Goal: Contribute content: Contribute content

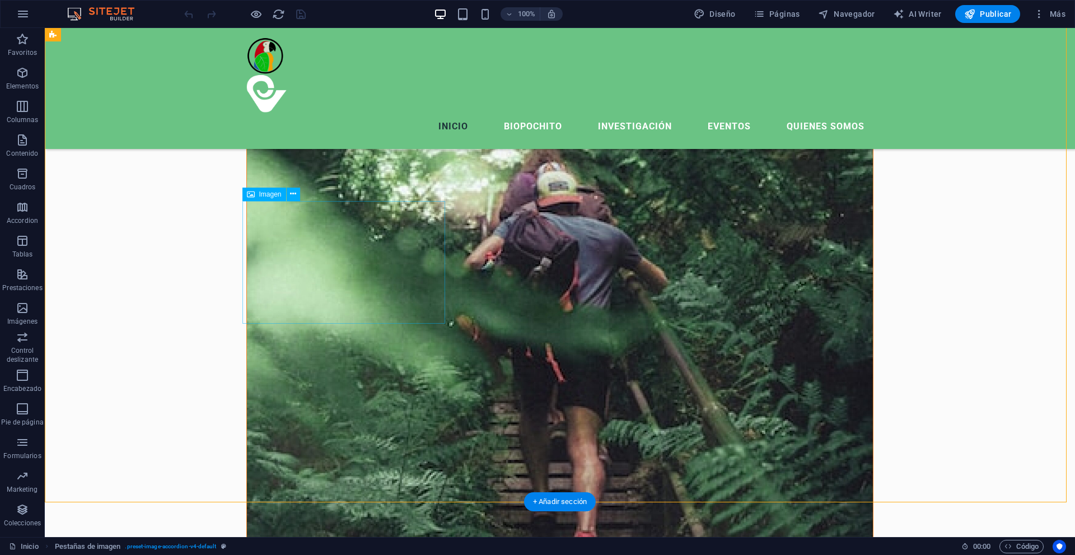
scroll to position [6464, 0]
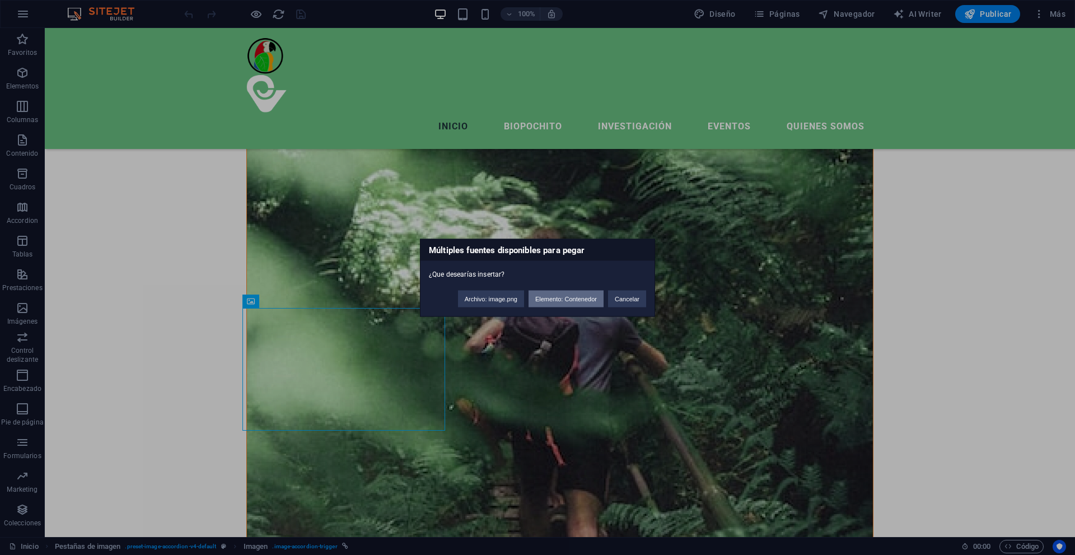
click at [582, 300] on button "Elemento: Contenedor" at bounding box center [566, 298] width 75 height 17
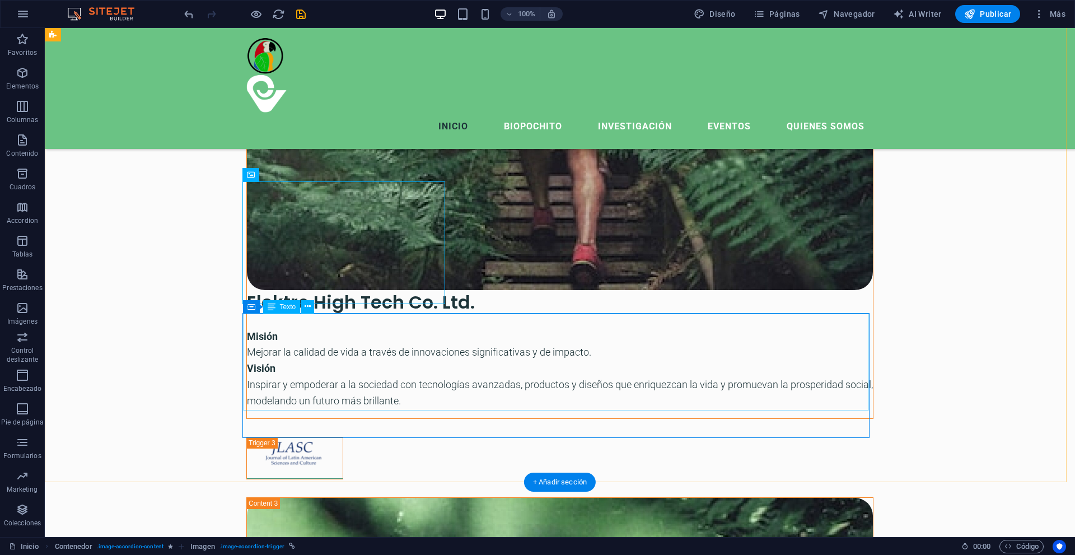
scroll to position [6856, 0]
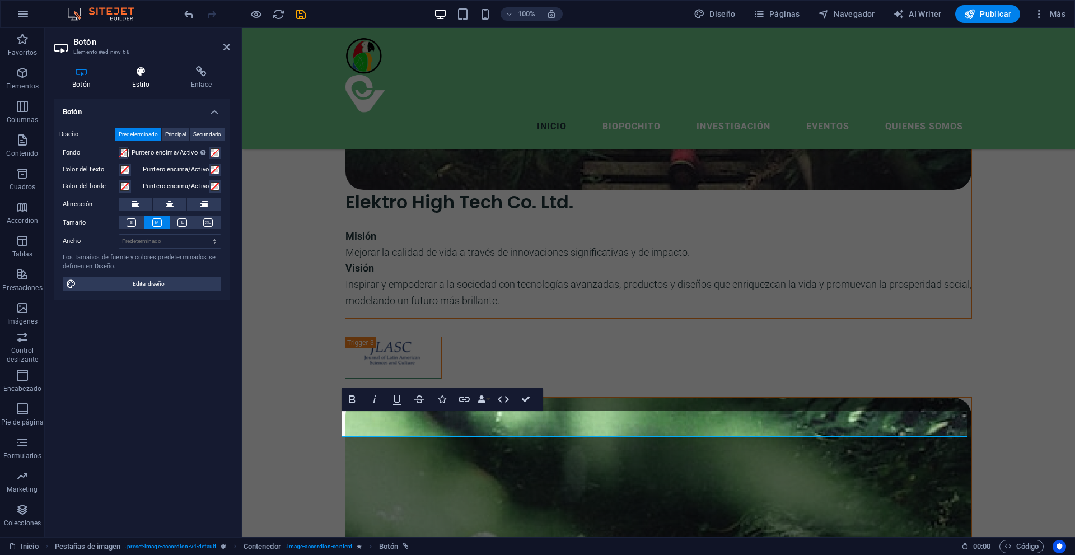
click at [148, 77] on h4 "Estilo" at bounding box center [143, 78] width 59 height 24
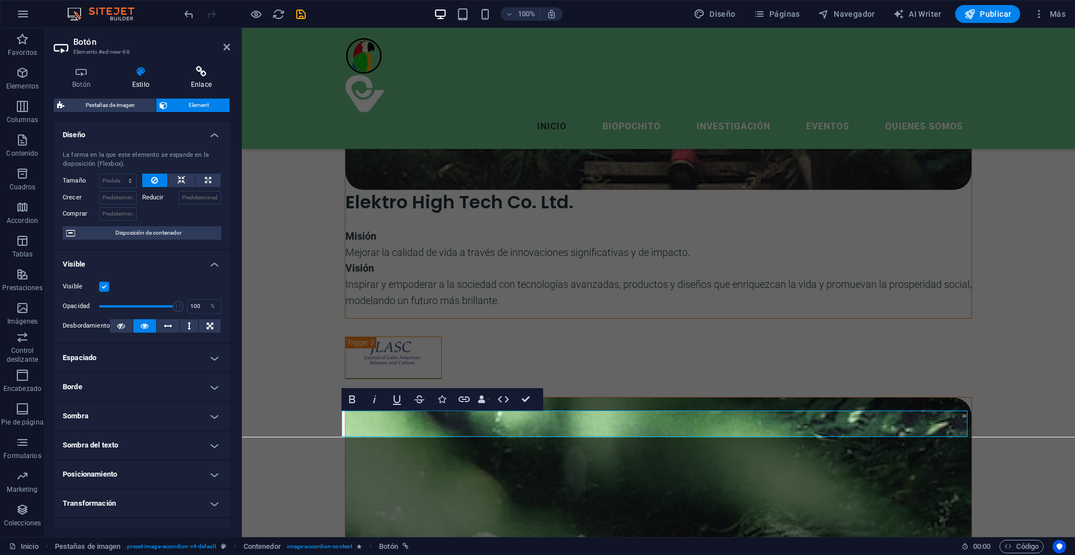
click at [199, 69] on icon at bounding box center [201, 71] width 58 height 11
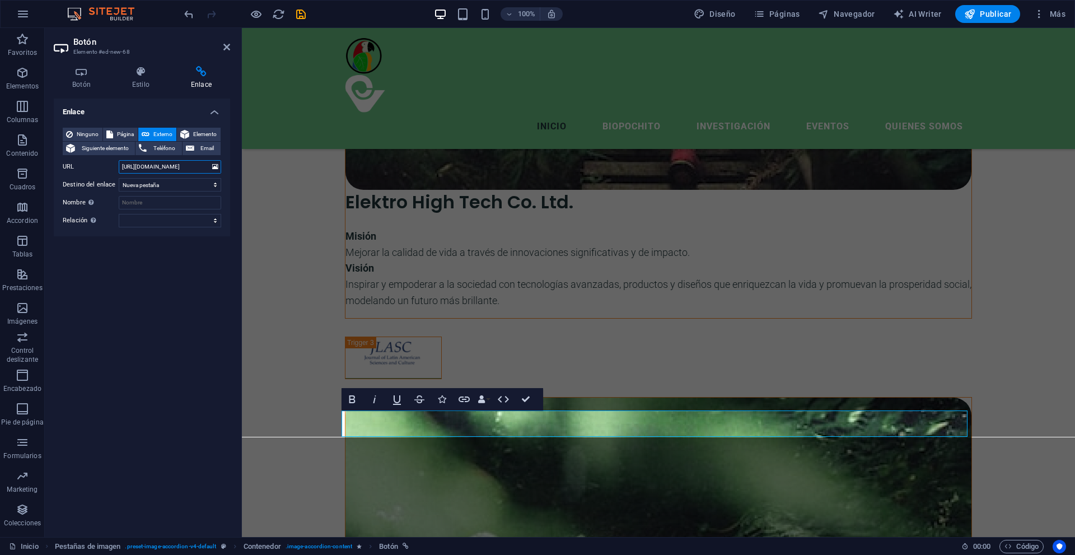
click at [153, 166] on input "[URL][DOMAIN_NAME]" at bounding box center [170, 166] width 102 height 13
paste input "[DOMAIN_NAME][URL]"
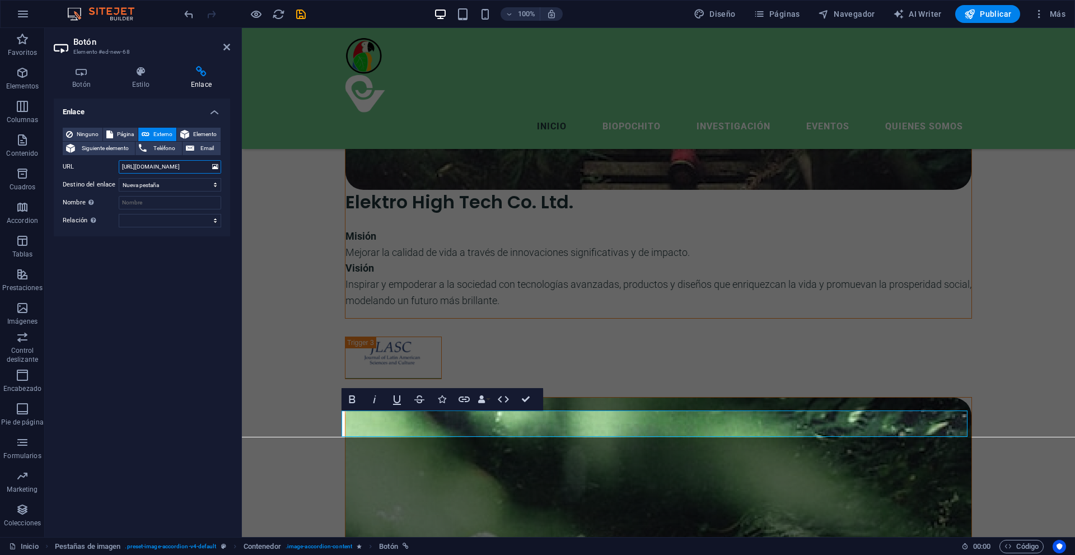
type input "[URL][DOMAIN_NAME]"
click at [193, 290] on div "Enlace Ninguno Página Externo Elemento Siguiente elemento Teléfono Email Página…" at bounding box center [142, 314] width 176 height 430
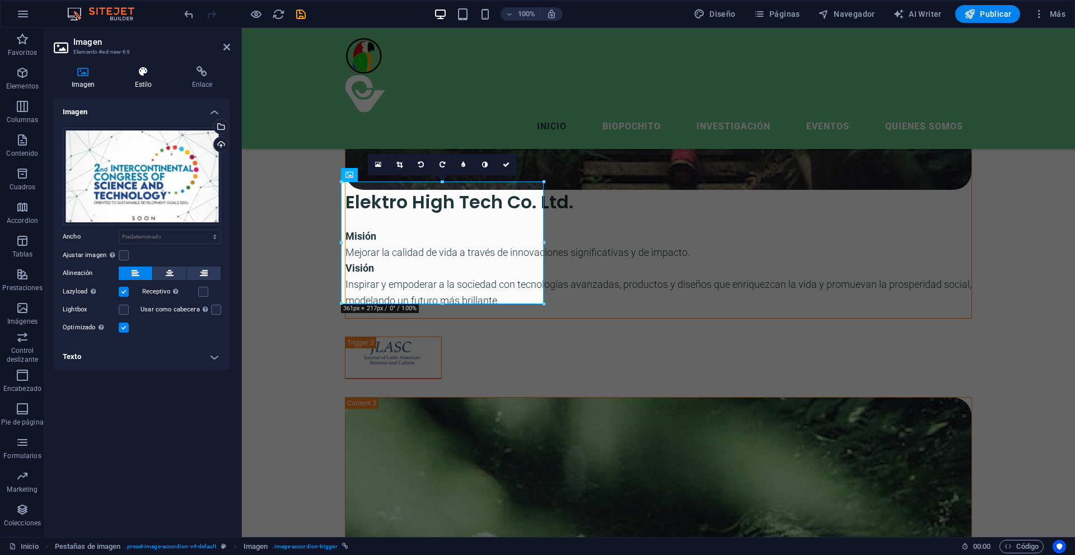
click at [143, 76] on icon at bounding box center [143, 71] width 53 height 11
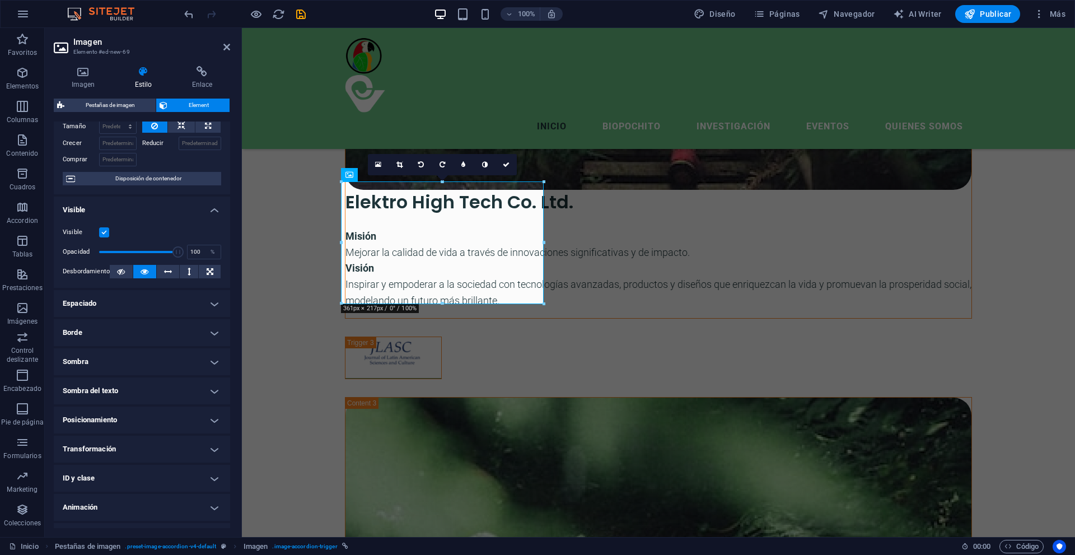
scroll to position [56, 0]
click at [83, 67] on icon at bounding box center [83, 71] width 59 height 11
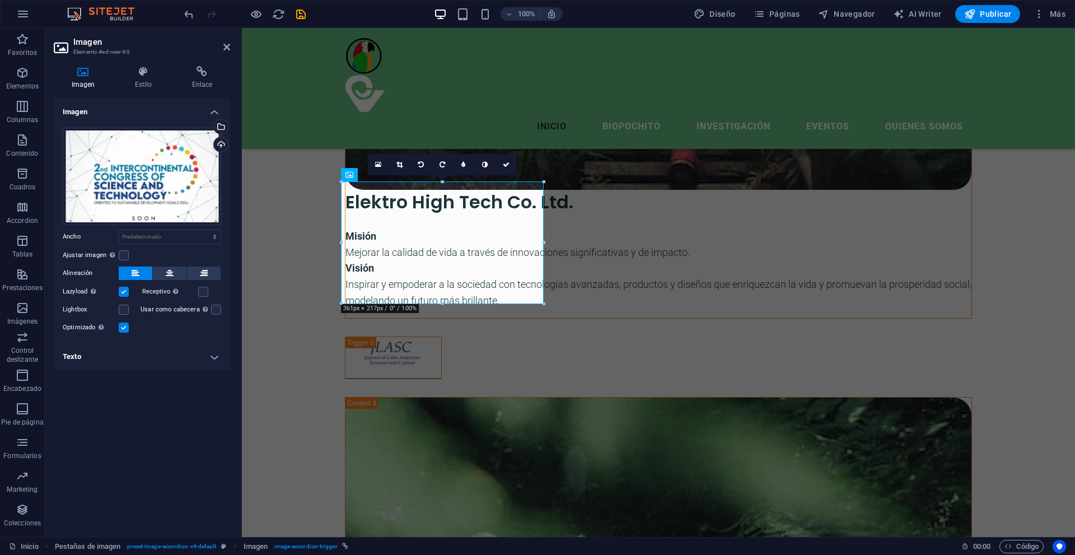
click at [88, 363] on h4 "Texto" at bounding box center [142, 356] width 176 height 27
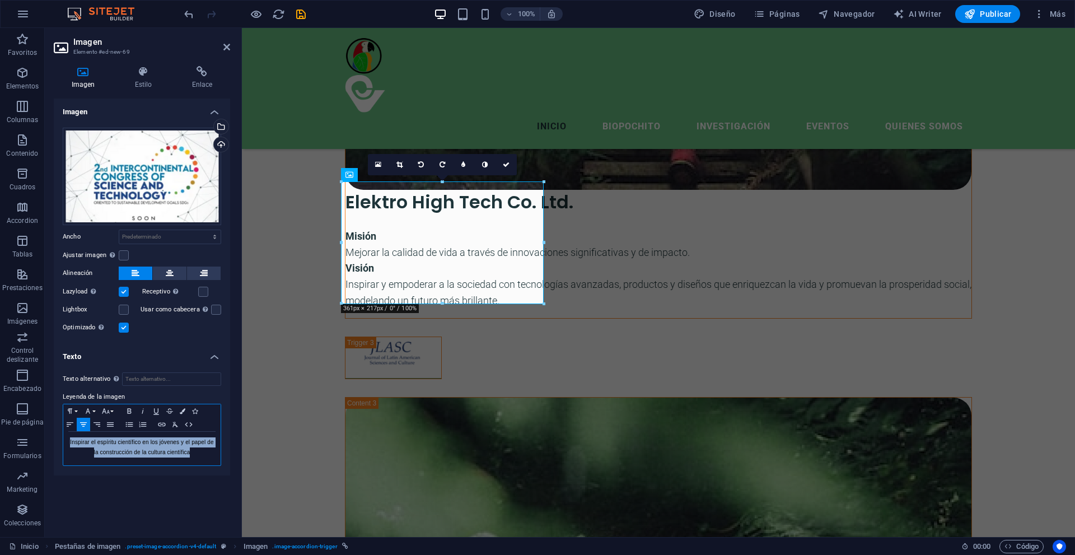
drag, startPoint x: 194, startPoint y: 450, endPoint x: 60, endPoint y: 437, distance: 134.5
click at [60, 437] on div "Texto alternativo El texto alternativo es usado por aquellos dispositivos que n…" at bounding box center [142, 419] width 176 height 112
click at [125, 448] on p "Inspirar el espíritu científico en los jóvenes y el papel de la construcción de…" at bounding box center [142, 447] width 146 height 20
drag, startPoint x: 190, startPoint y: 452, endPoint x: 68, endPoint y: 443, distance: 122.5
click at [68, 443] on div "Inspirar el espíritu científico en los jóvenes y el papel de la construcción de…" at bounding box center [141, 449] width 157 height 34
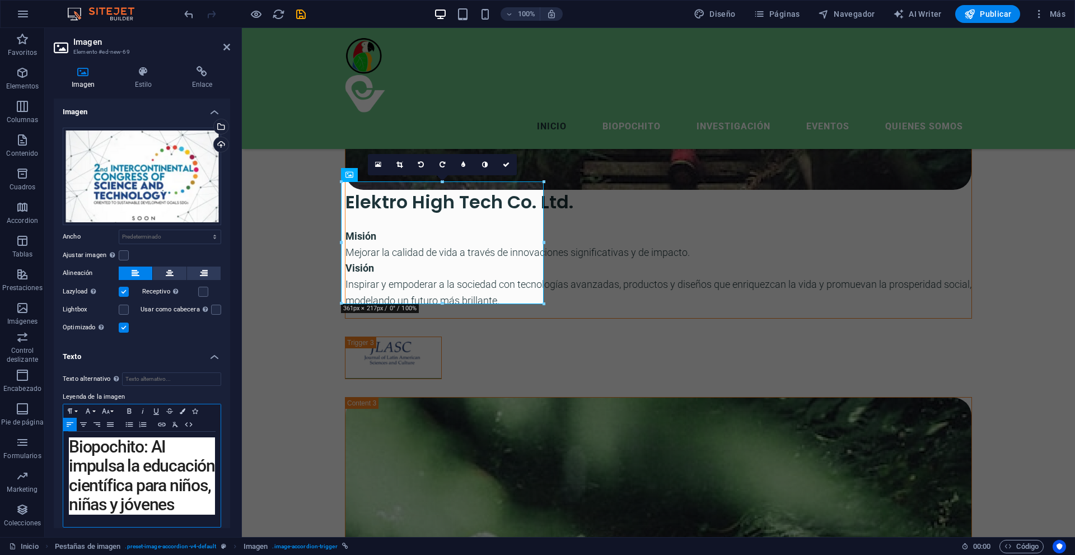
click at [153, 450] on h1 "Biopochito: AI impulsa la educación científica para niños, niñas y jóvenes" at bounding box center [142, 475] width 146 height 77
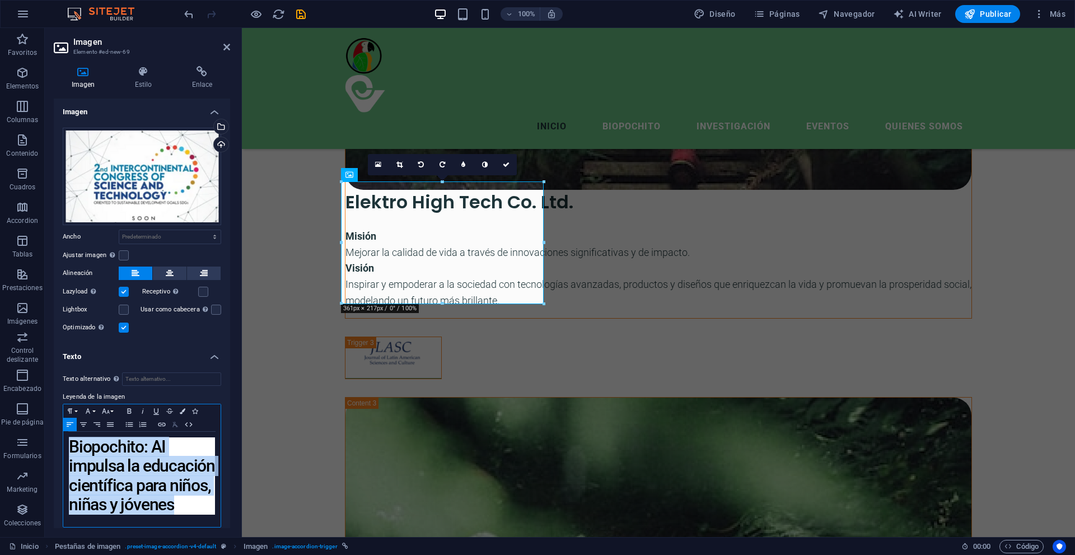
click at [175, 423] on icon "button" at bounding box center [175, 424] width 6 height 5
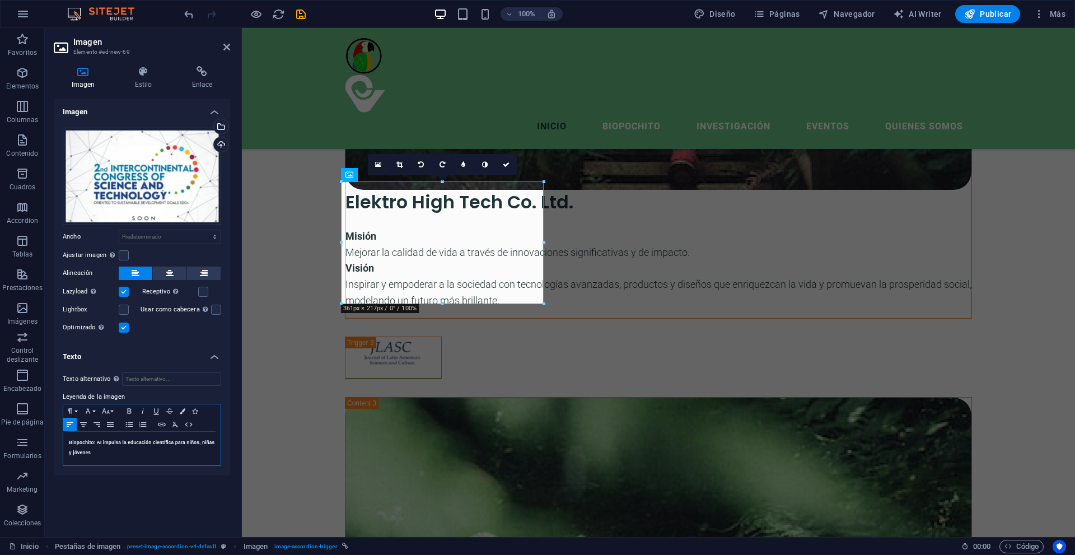
click at [104, 454] on h1 "Biopochito: AI impulsa la educación científica para niños, niñas y jóvenes" at bounding box center [142, 447] width 146 height 20
drag, startPoint x: 93, startPoint y: 452, endPoint x: 63, endPoint y: 444, distance: 31.2
click at [63, 444] on div "Paragraph Format Normal Heading 1 Heading 2 Heading 3 Heading 4 Heading 5 Headi…" at bounding box center [142, 435] width 158 height 62
click at [83, 425] on icon "button" at bounding box center [83, 424] width 13 height 9
click at [139, 497] on div "Imagen Arrastra archivos aquí, haz clic para escoger archivos o selecciona arch…" at bounding box center [142, 314] width 176 height 430
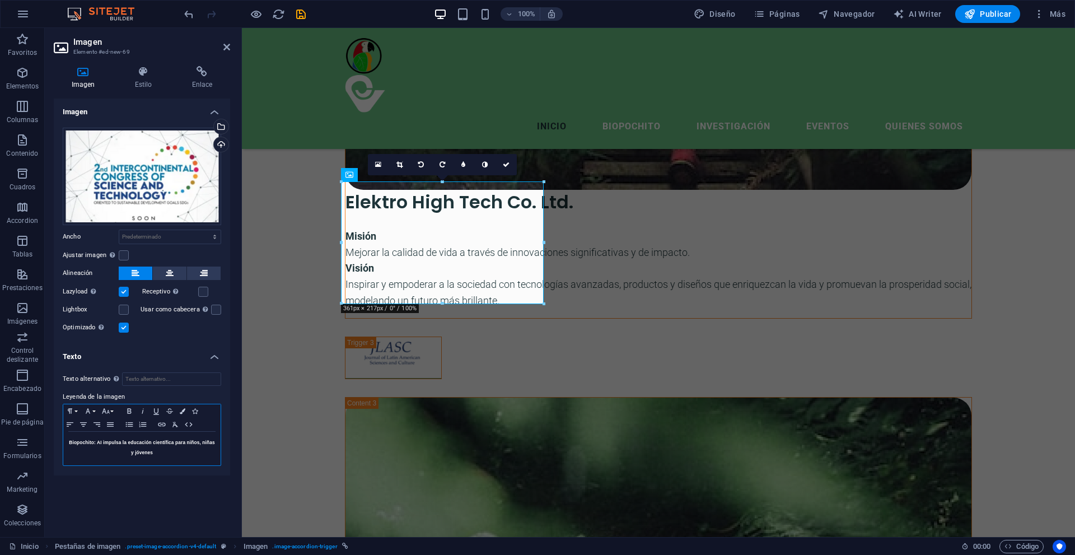
click at [153, 454] on h1 "Biopochito: AI impulsa la educación científica para niños, niñas y jóvenes" at bounding box center [142, 447] width 146 height 20
click at [149, 451] on h1 "Biopochito: AI impulsa la educación científica para niños, niñas y jóvenes" at bounding box center [142, 447] width 146 height 20
click at [156, 452] on h1 "Biopochito: AI impulsa la educación científica para niños, niñas y jóvenes" at bounding box center [142, 447] width 146 height 20
drag, startPoint x: 159, startPoint y: 454, endPoint x: 57, endPoint y: 444, distance: 102.4
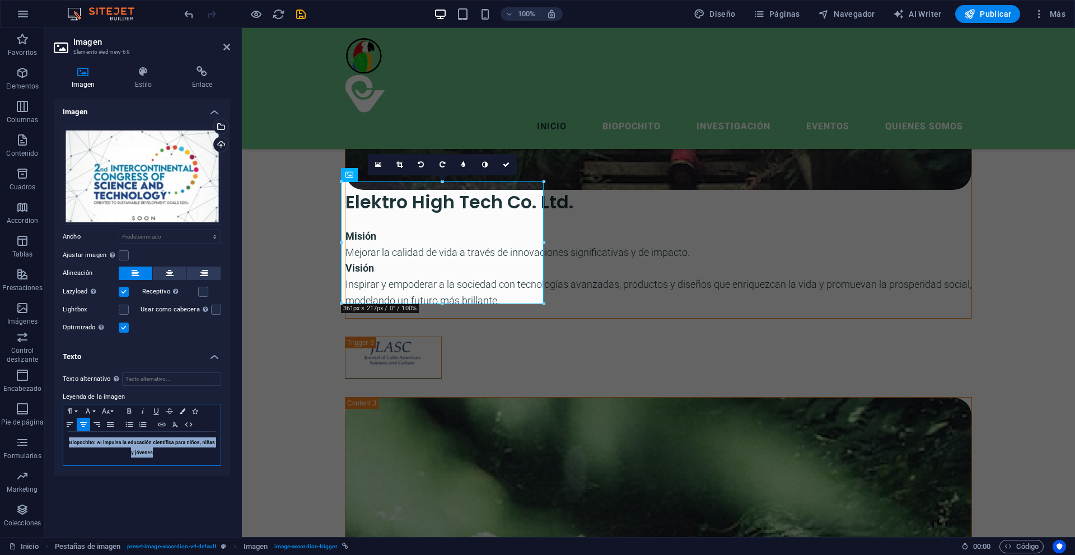
click at [57, 444] on div "Texto alternativo El texto alternativo es usado por aquellos dispositivos que n…" at bounding box center [142, 419] width 176 height 112
click at [92, 408] on icon "button" at bounding box center [87, 411] width 13 height 9
click at [105, 410] on icon "button" at bounding box center [106, 410] width 8 height 5
click at [116, 299] on link "10" at bounding box center [119, 296] width 40 height 17
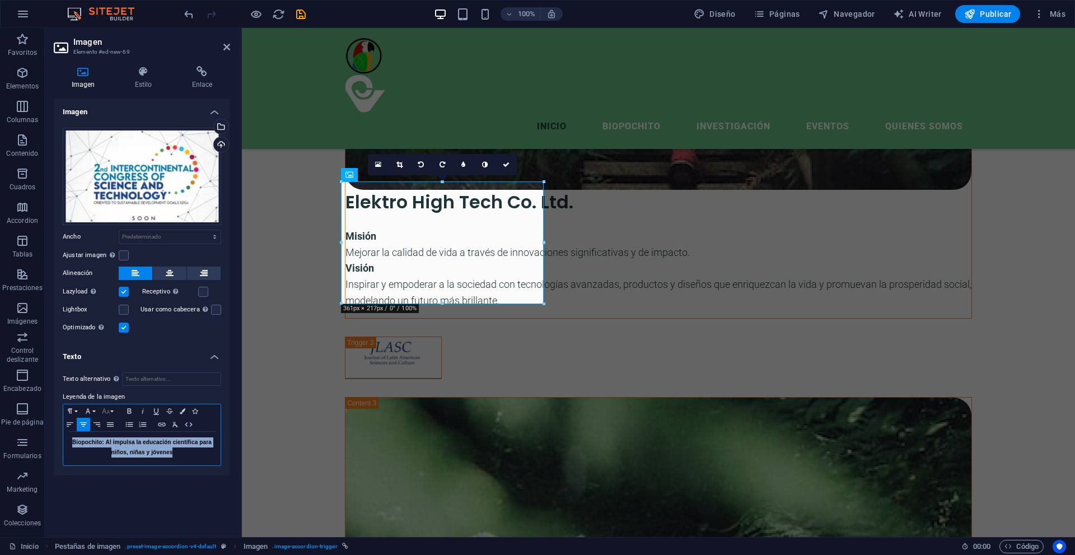
click at [109, 409] on icon "button" at bounding box center [105, 411] width 13 height 9
click at [120, 315] on link "18" at bounding box center [119, 317] width 40 height 17
click at [105, 410] on icon "button" at bounding box center [105, 411] width 13 height 9
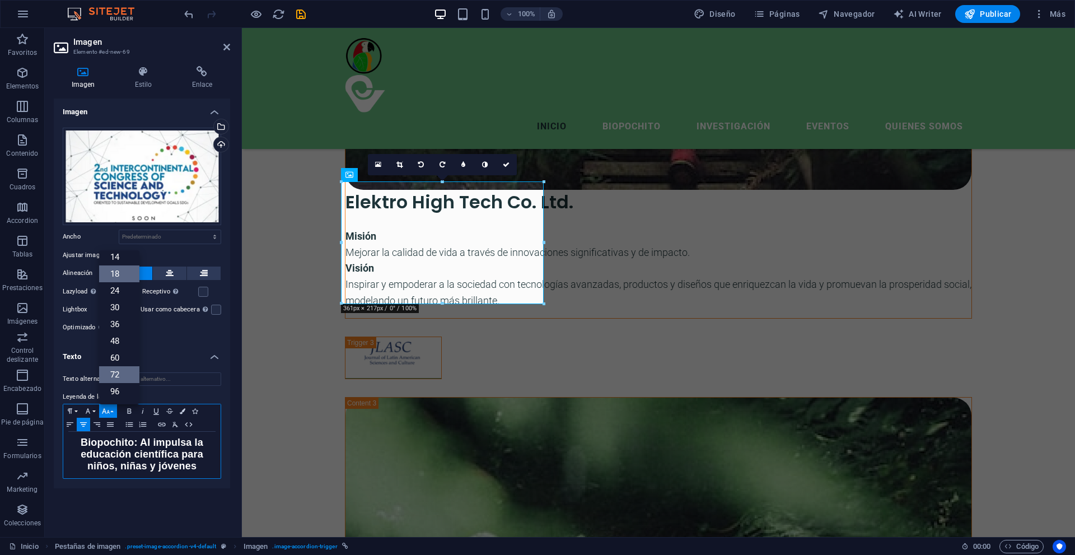
scroll to position [90, 0]
click at [120, 260] on link "14" at bounding box center [119, 257] width 40 height 17
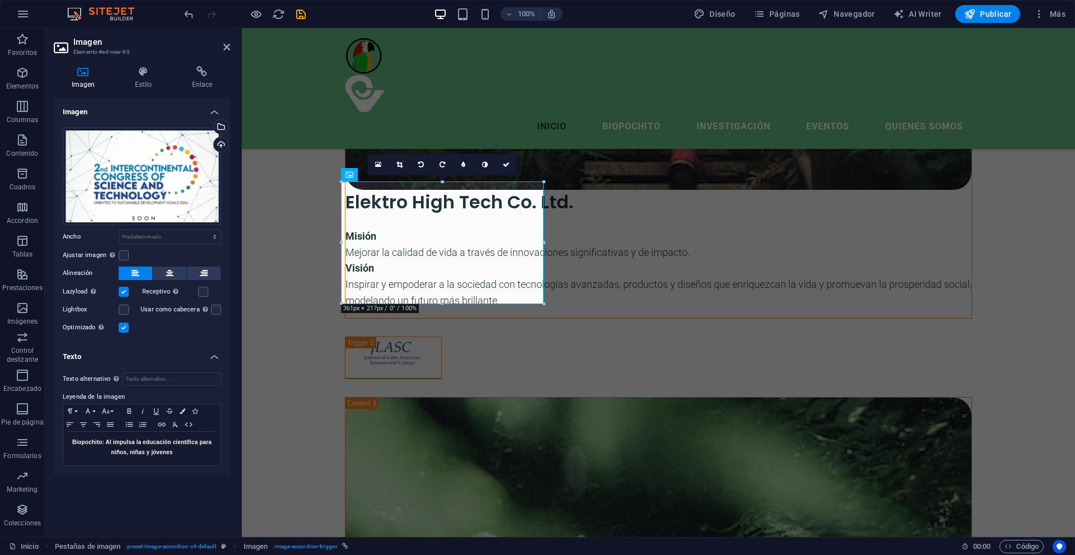
click at [170, 489] on div "Imagen Arrastra archivos aquí, haz clic para escoger archivos o selecciona arch…" at bounding box center [142, 314] width 176 height 430
drag, startPoint x: 195, startPoint y: 449, endPoint x: 47, endPoint y: 433, distance: 148.7
click at [47, 433] on div "Imagen Estilo Enlace Imagen Arrastra archivos aquí, haz clic para escoger archi…" at bounding box center [142, 297] width 194 height 480
click at [507, 161] on icon at bounding box center [506, 164] width 7 height 7
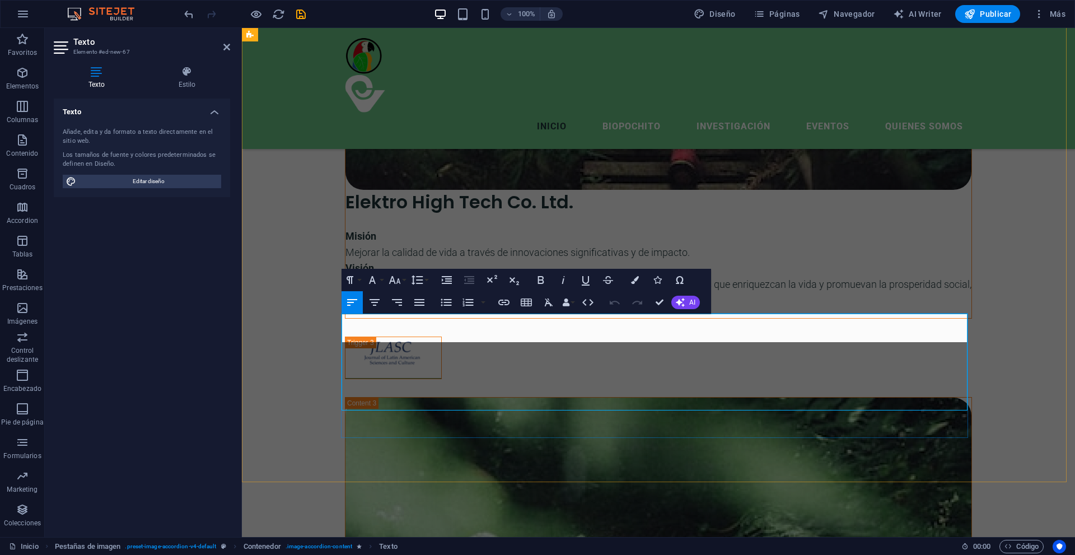
scroll to position [2502, 1]
click at [404, 279] on button "Font Size" at bounding box center [396, 280] width 21 height 22
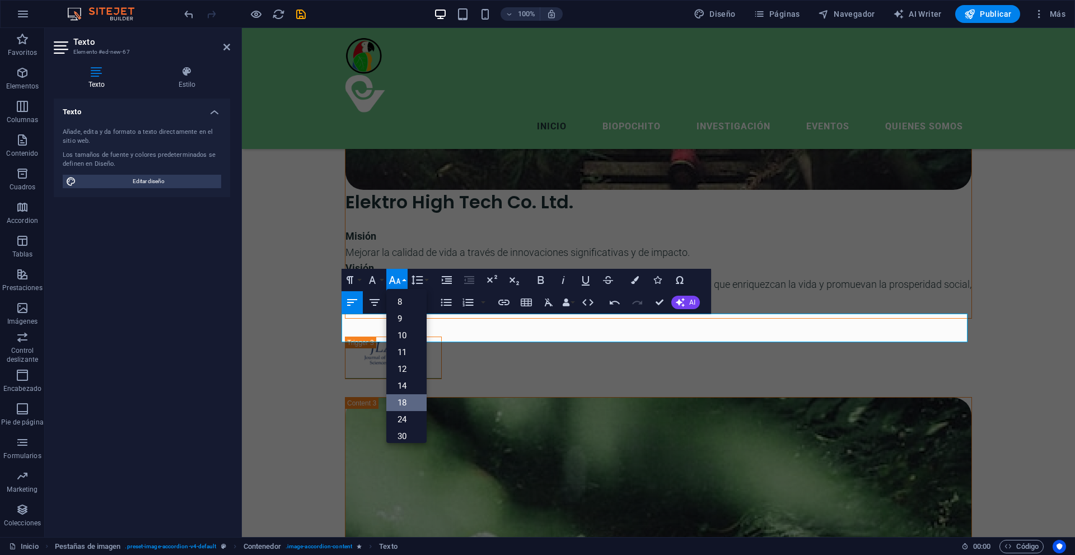
click at [399, 397] on link "18" at bounding box center [406, 402] width 40 height 17
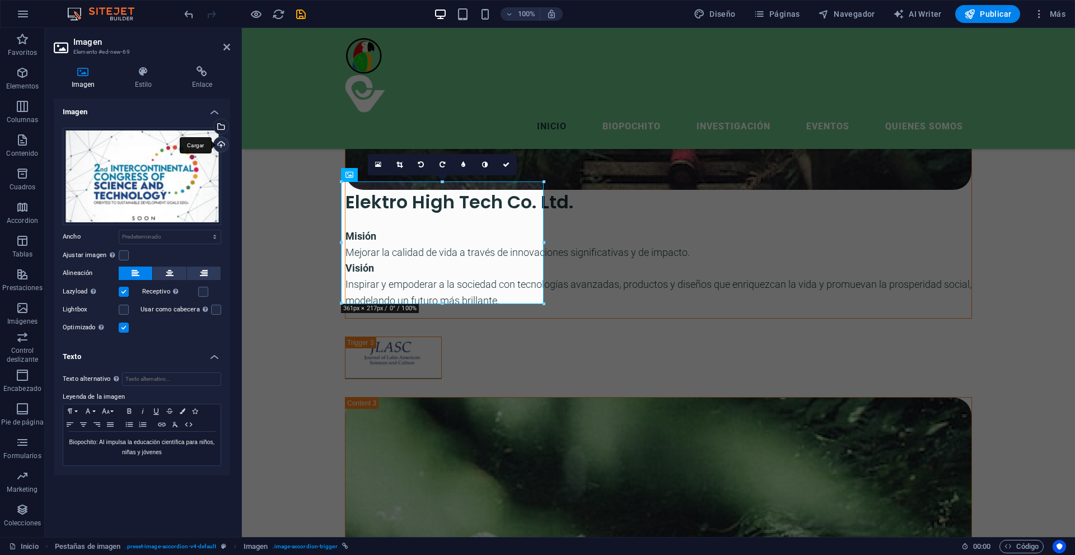
click at [221, 142] on div "Cargar" at bounding box center [220, 145] width 17 height 17
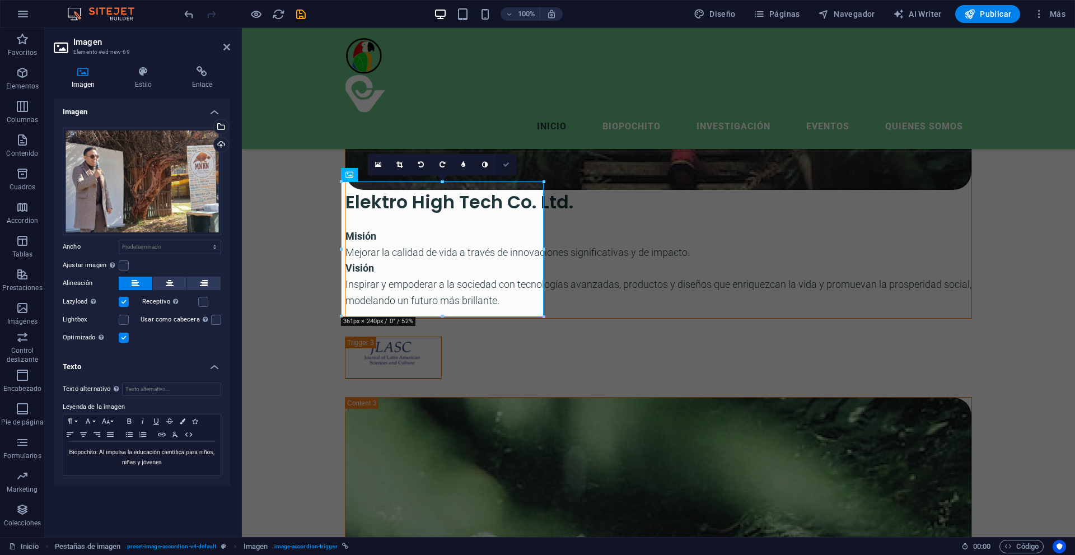
click at [500, 165] on link at bounding box center [506, 164] width 21 height 21
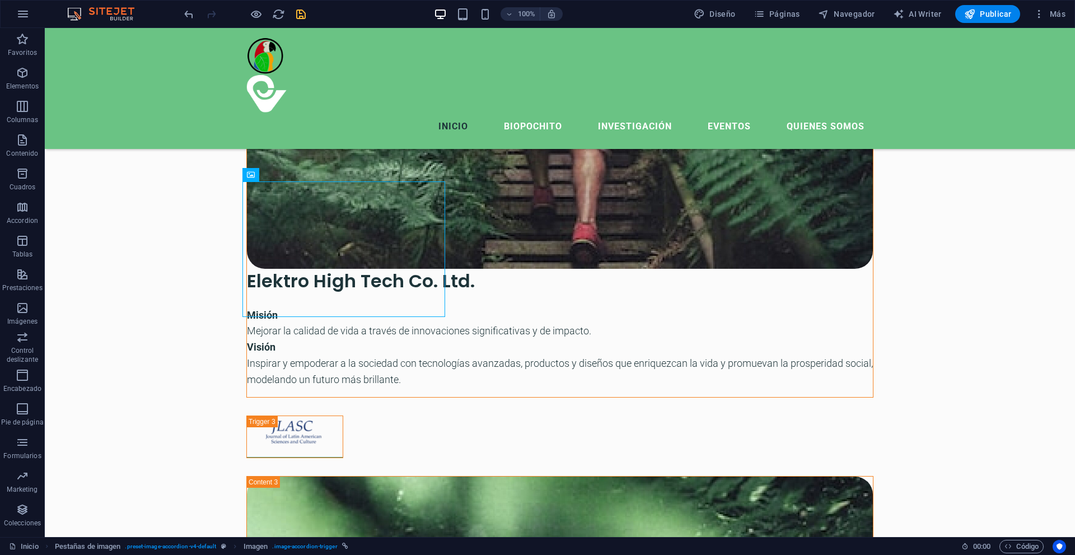
click at [305, 10] on icon "save" at bounding box center [301, 14] width 13 height 13
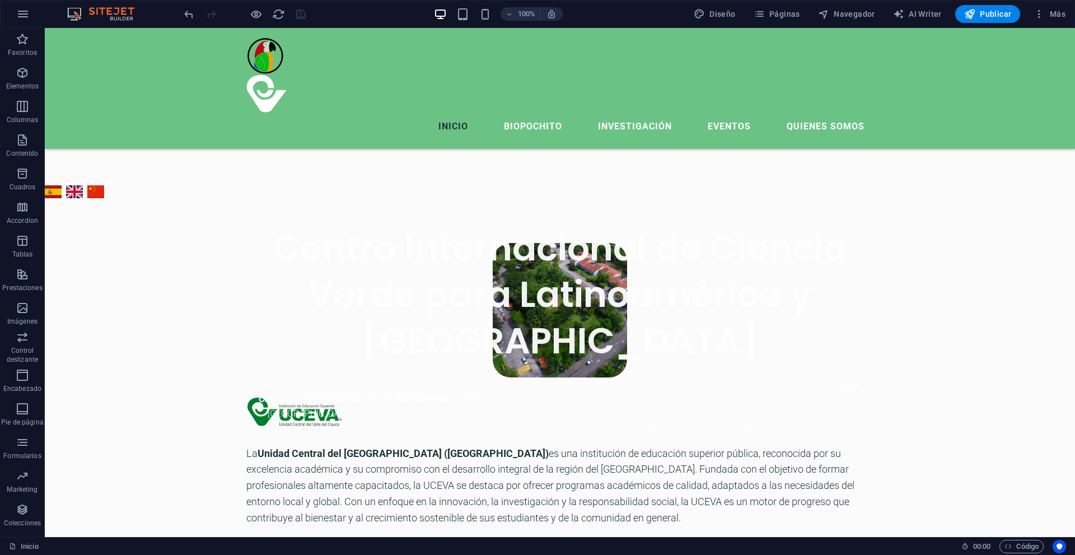
scroll to position [468, 0]
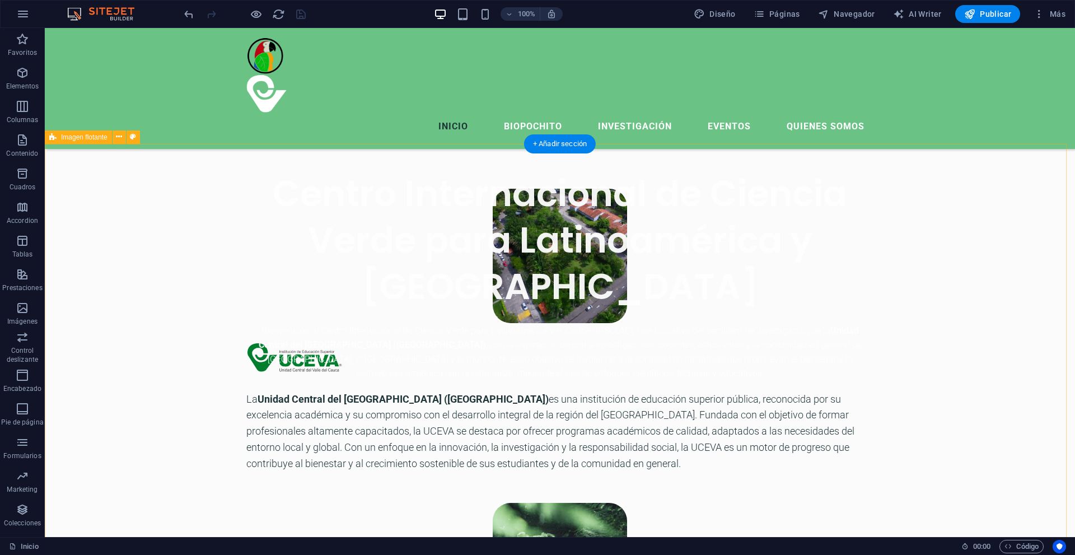
click at [166, 155] on div "La Unidad Central del [GEOGRAPHIC_DATA] ([GEOGRAPHIC_DATA]) es una institución …" at bounding box center [560, 558] width 1030 height 828
click at [22, 108] on icon "button" at bounding box center [22, 106] width 13 height 13
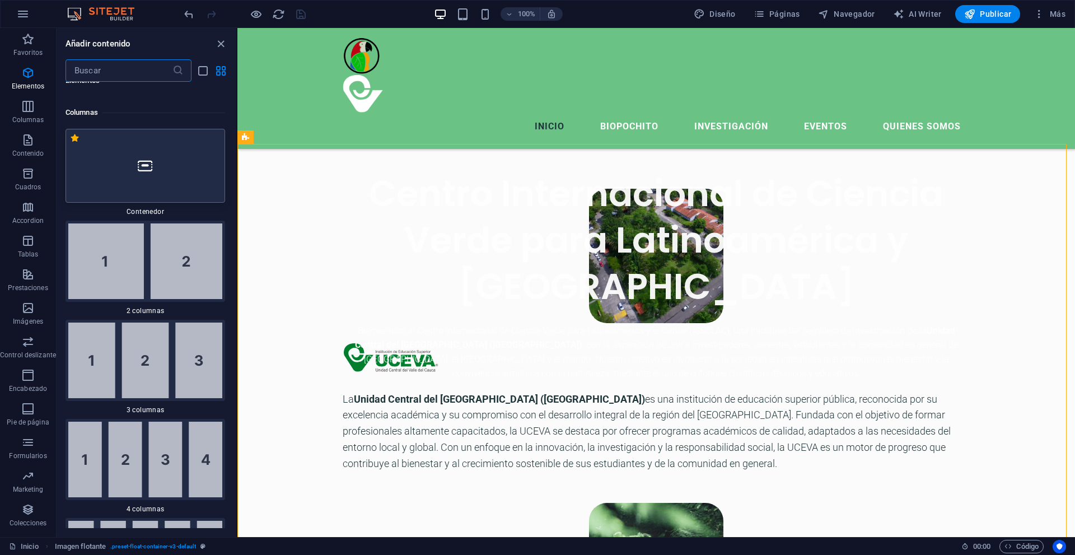
scroll to position [646, 0]
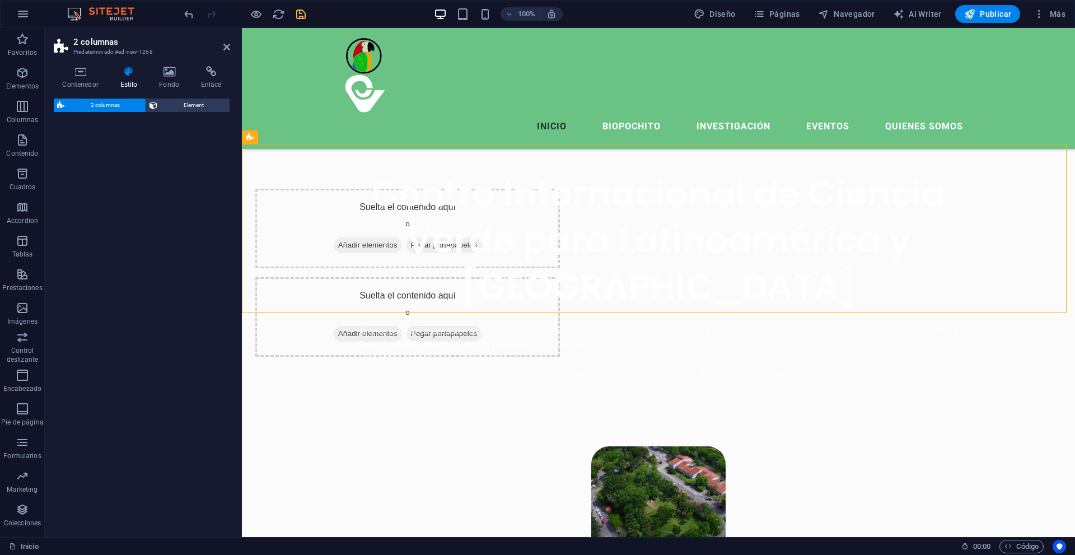
select select "rem"
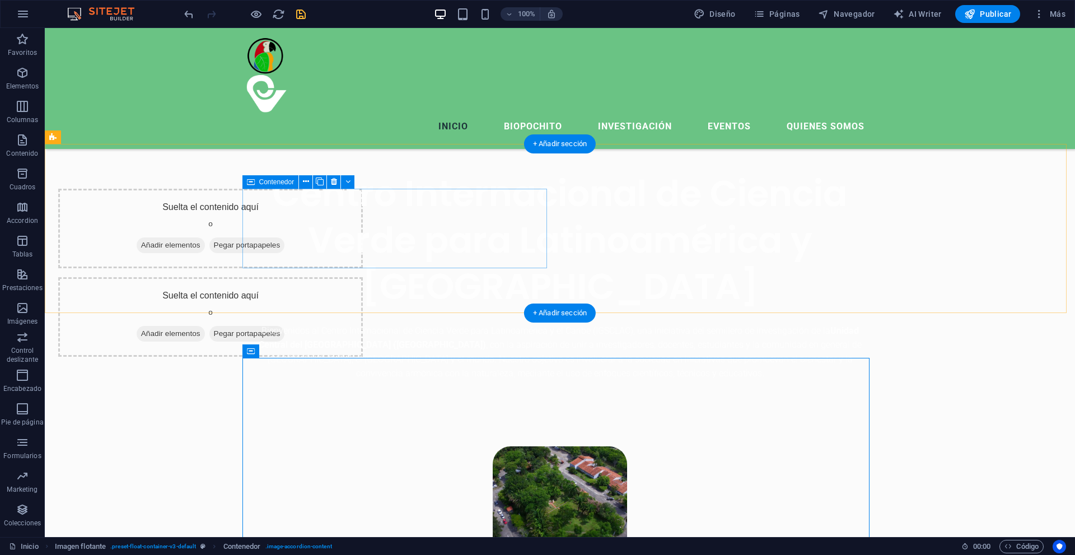
click at [296, 209] on div "Suelta el contenido aquí o Añadir elementos Pegar portapapeles" at bounding box center [210, 229] width 305 height 80
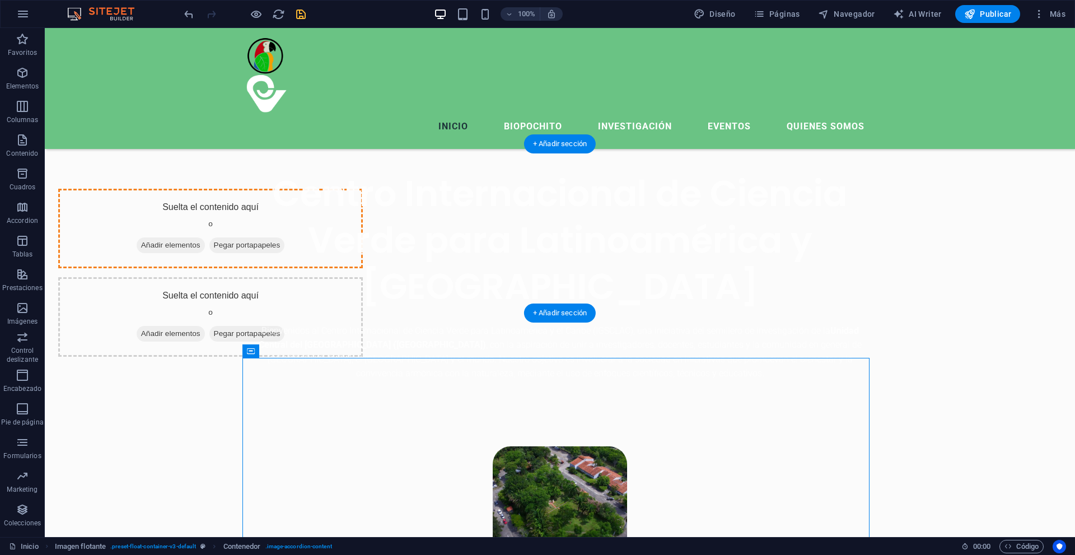
drag, startPoint x: 321, startPoint y: 368, endPoint x: 339, endPoint y: 237, distance: 132.8
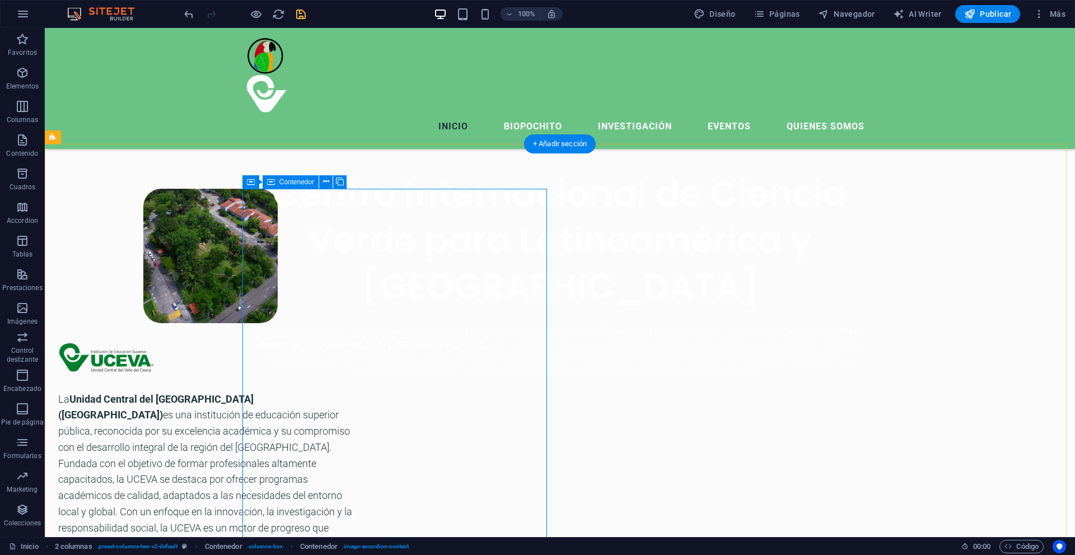
click at [363, 295] on figure at bounding box center [210, 256] width 305 height 134
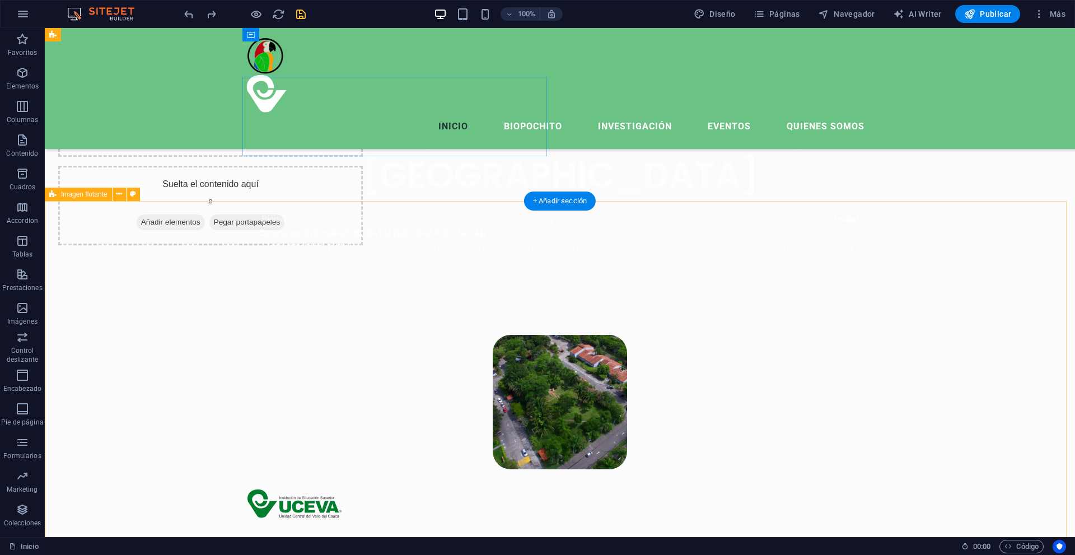
scroll to position [468, 0]
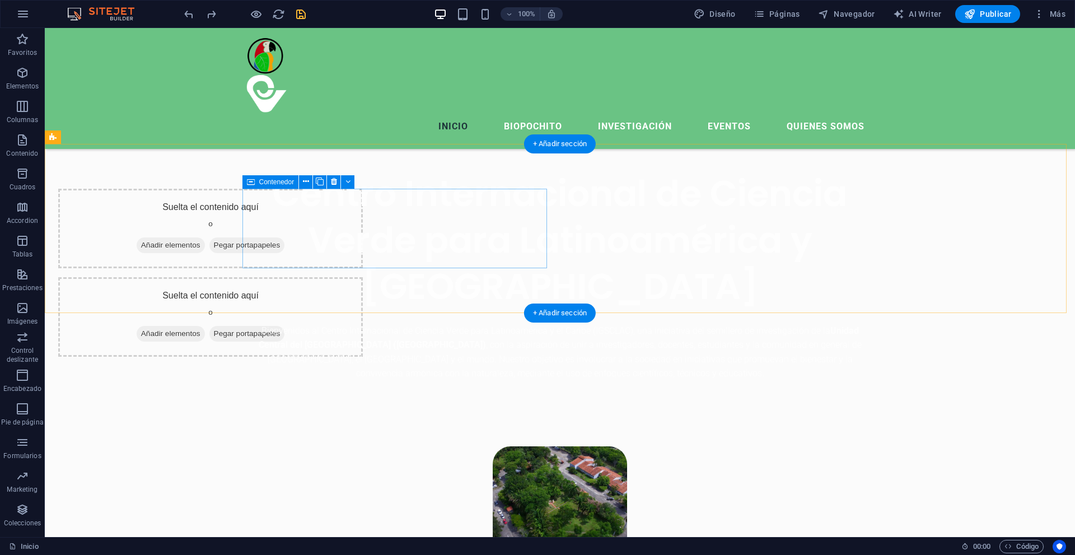
click at [363, 227] on div "Suelta el contenido aquí o Añadir elementos Pegar portapapeles" at bounding box center [210, 229] width 305 height 80
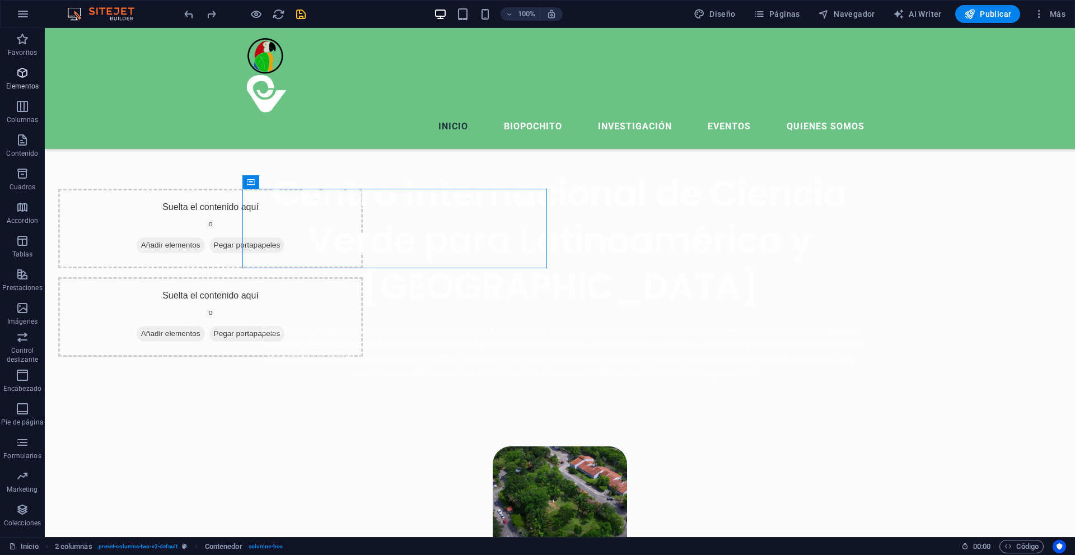
click at [25, 75] on icon "button" at bounding box center [22, 72] width 13 height 13
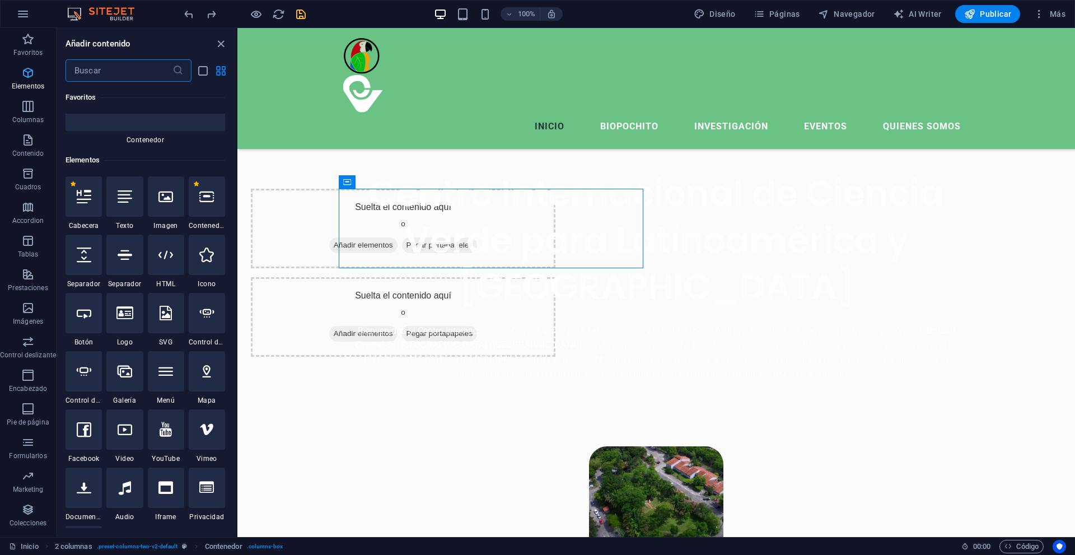
scroll to position [211, 0]
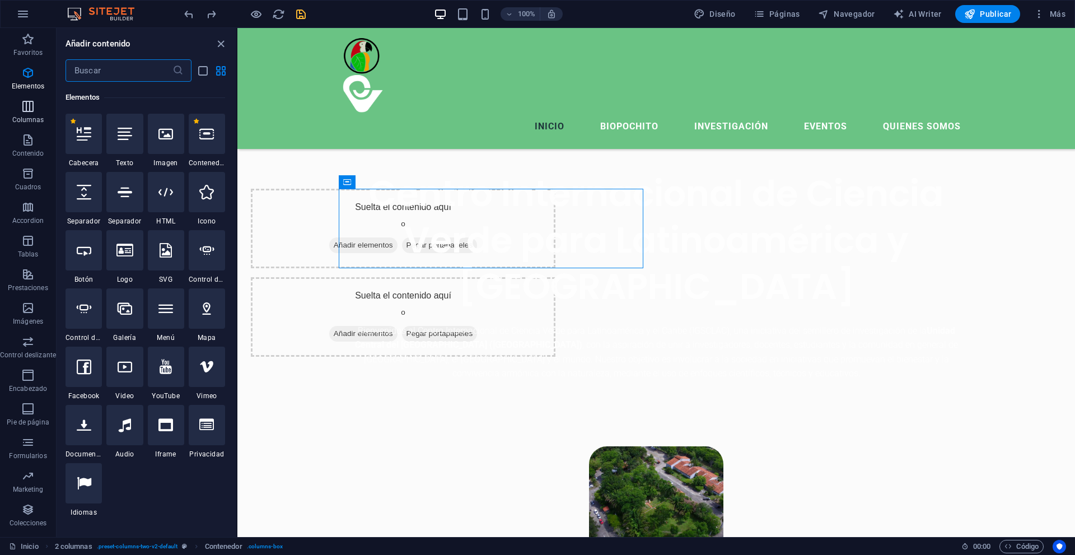
click at [34, 123] on p "Columnas" at bounding box center [28, 119] width 32 height 9
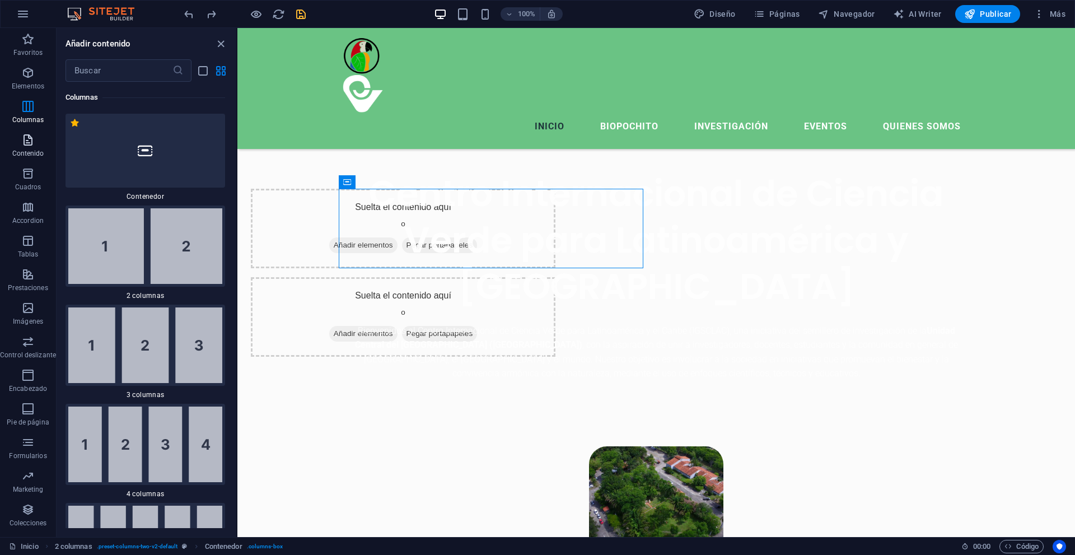
click at [29, 137] on icon "button" at bounding box center [27, 139] width 13 height 13
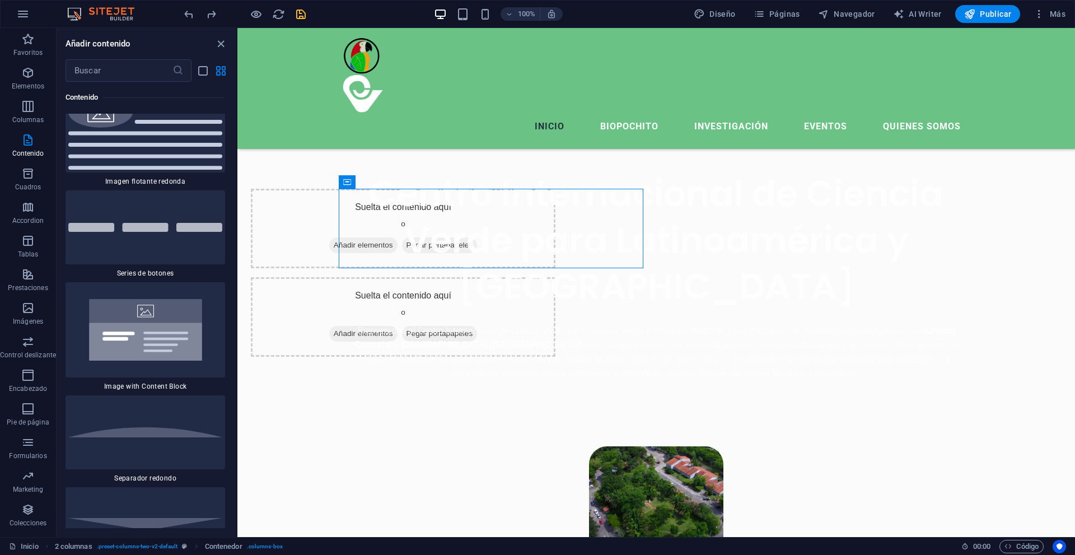
scroll to position [5087, 0]
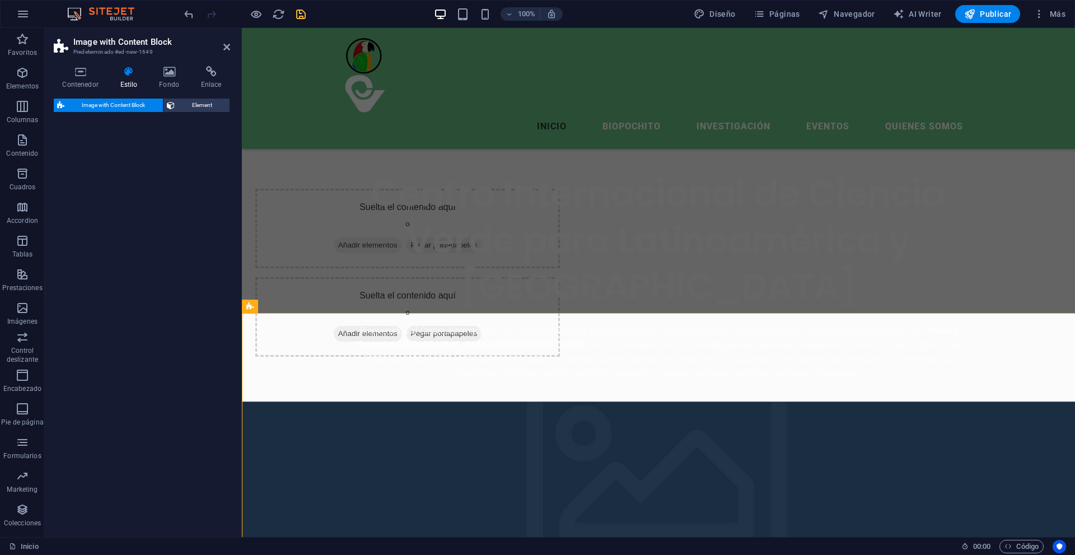
select select "rem"
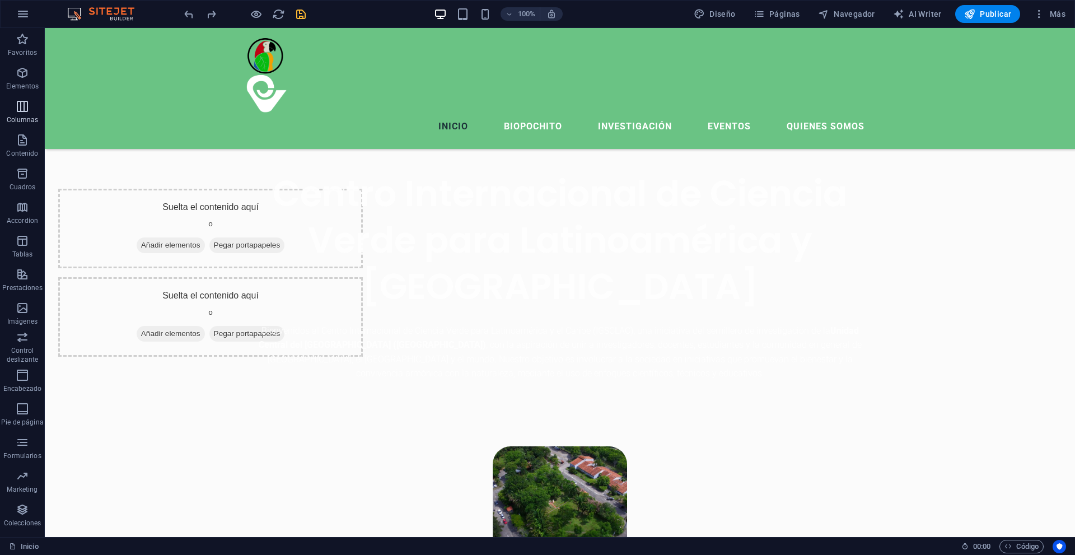
click at [24, 107] on icon "button" at bounding box center [22, 106] width 13 height 13
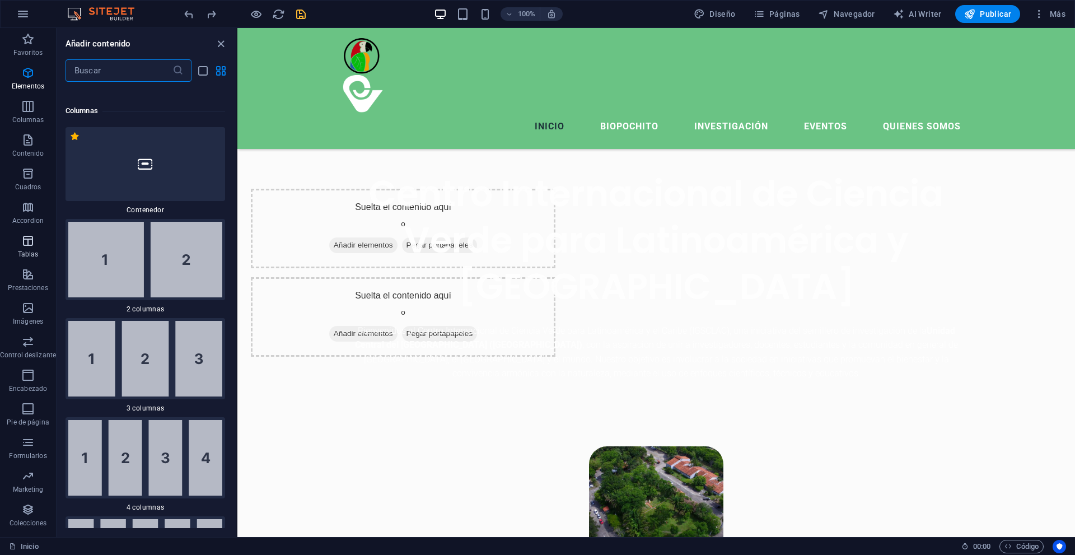
scroll to position [646, 0]
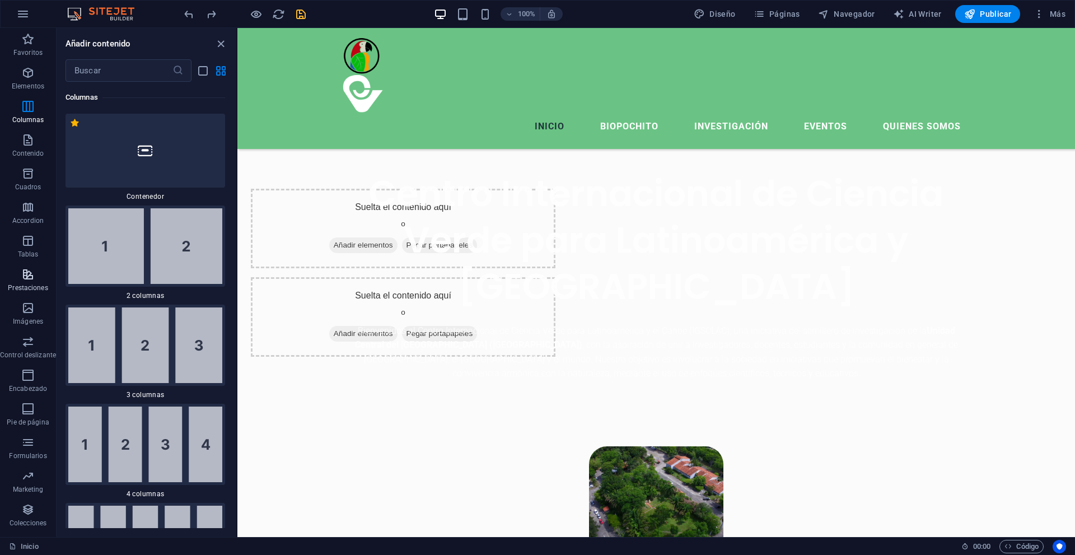
click at [21, 267] on button "Prestaciones" at bounding box center [28, 280] width 56 height 34
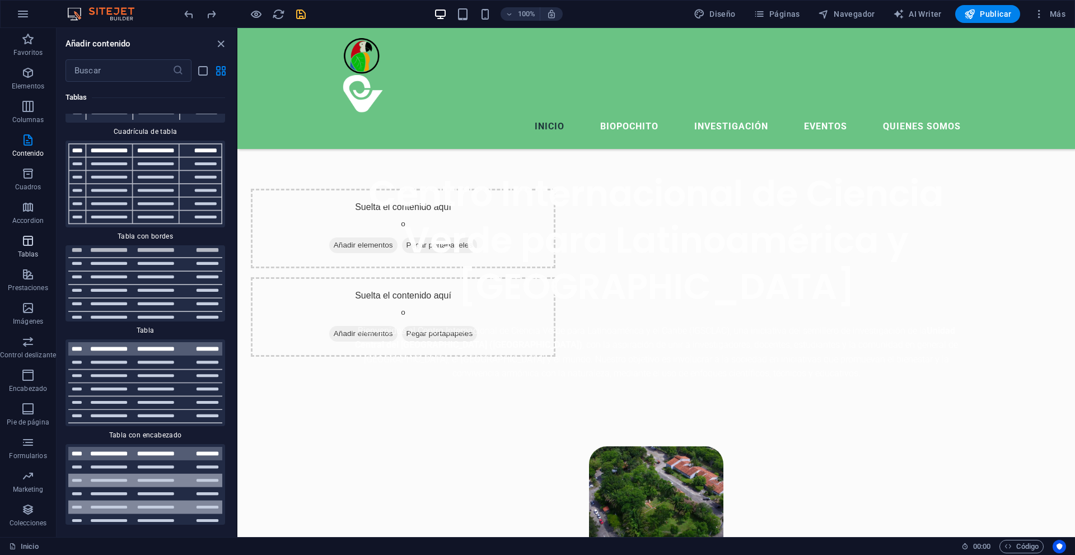
click at [21, 238] on icon "button" at bounding box center [27, 240] width 13 height 13
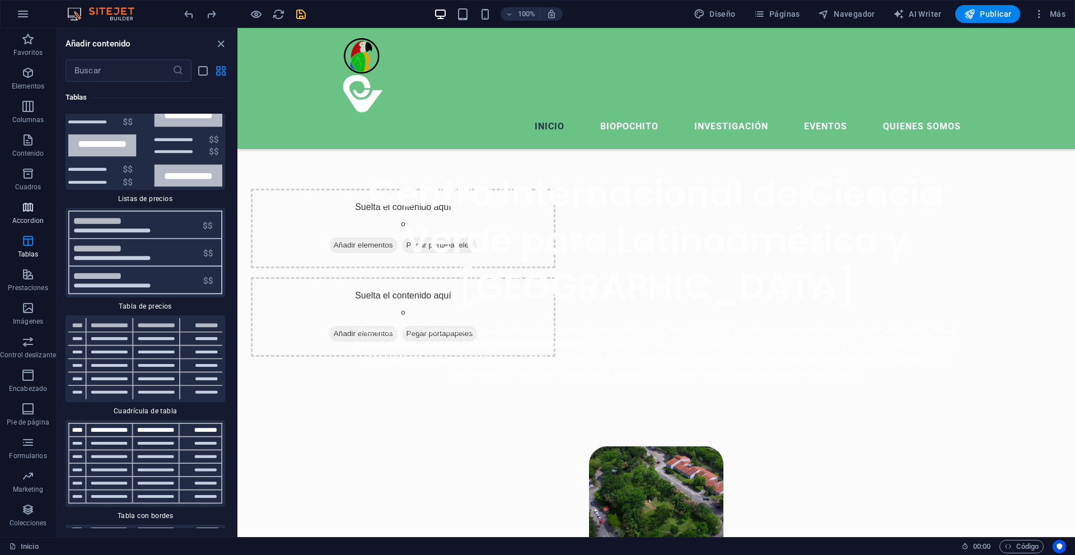
click at [21, 211] on icon "button" at bounding box center [27, 206] width 13 height 13
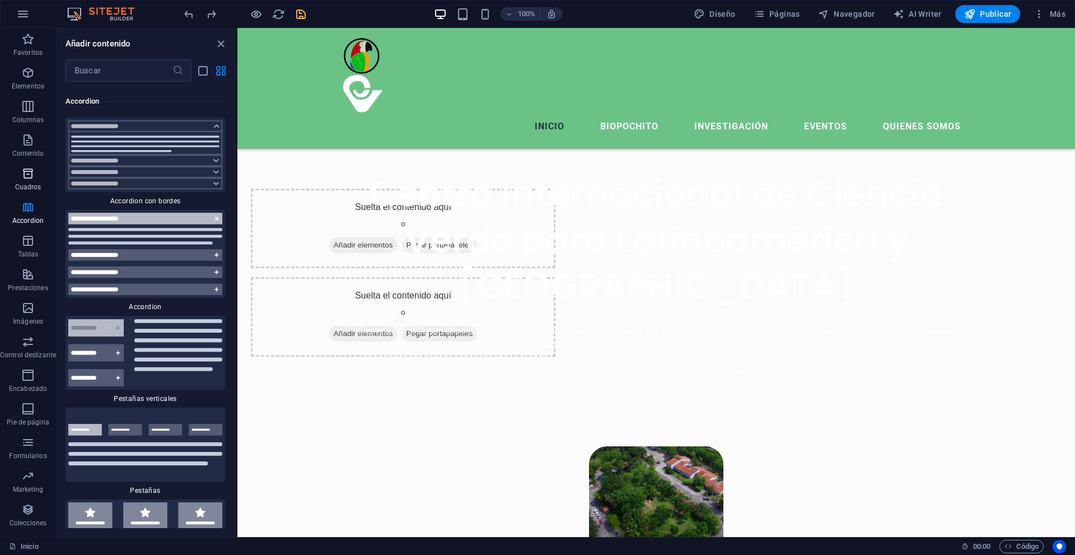
click at [22, 182] on span "Cuadros" at bounding box center [28, 180] width 56 height 27
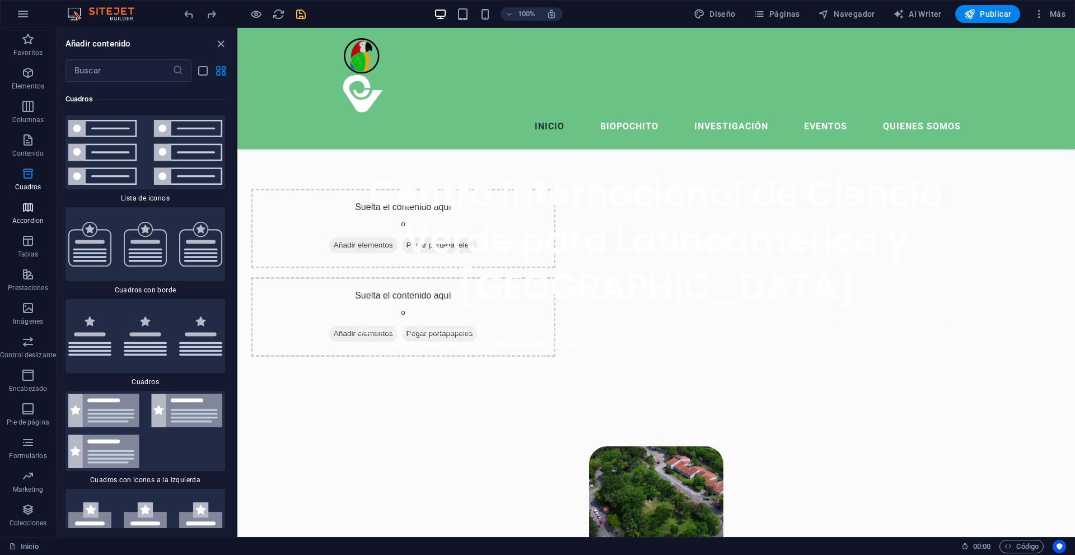
click at [22, 205] on icon "button" at bounding box center [27, 206] width 13 height 13
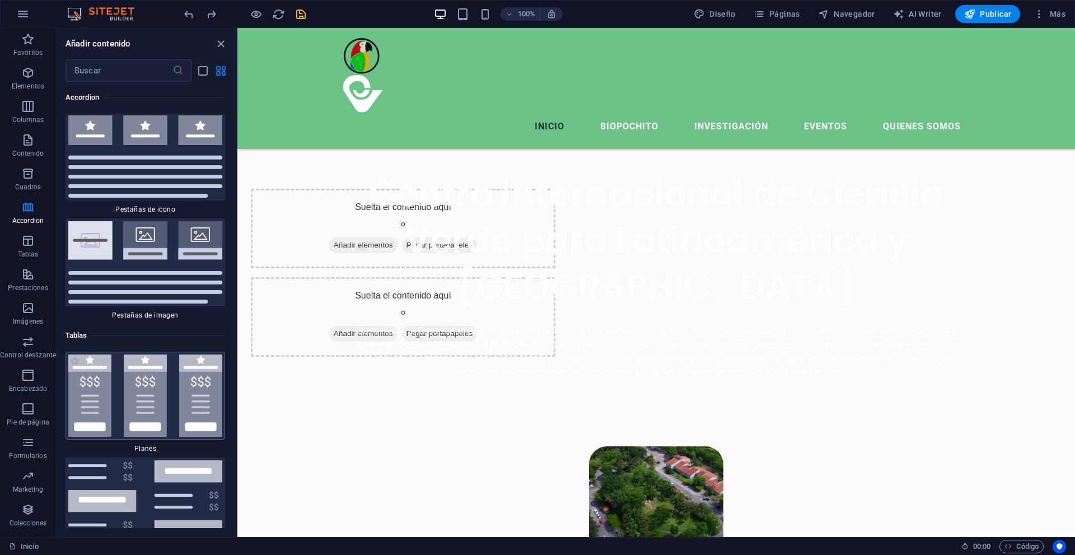
scroll to position [7349, 0]
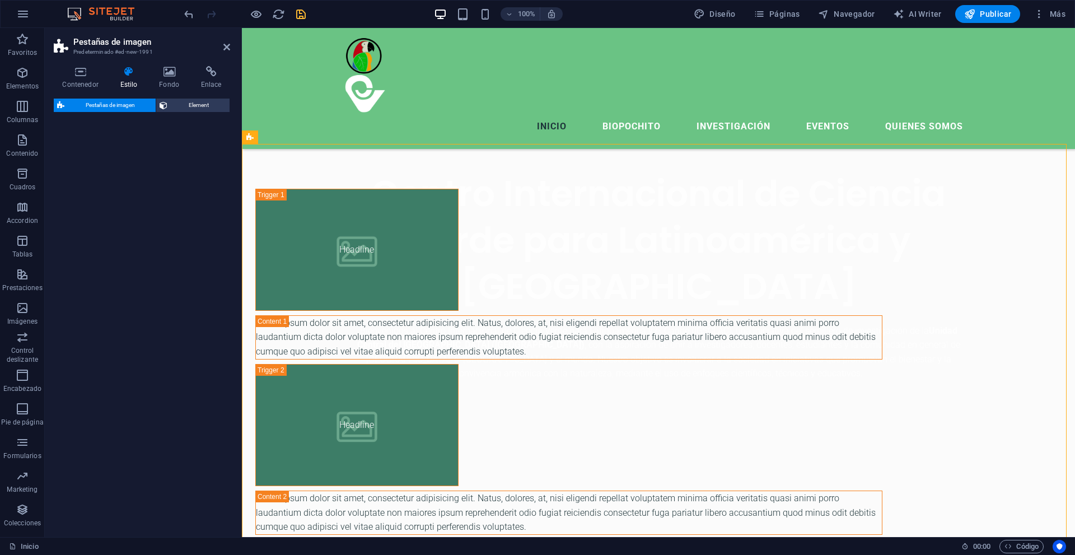
select select "rem"
select select "preset-image-accordion-v4-default"
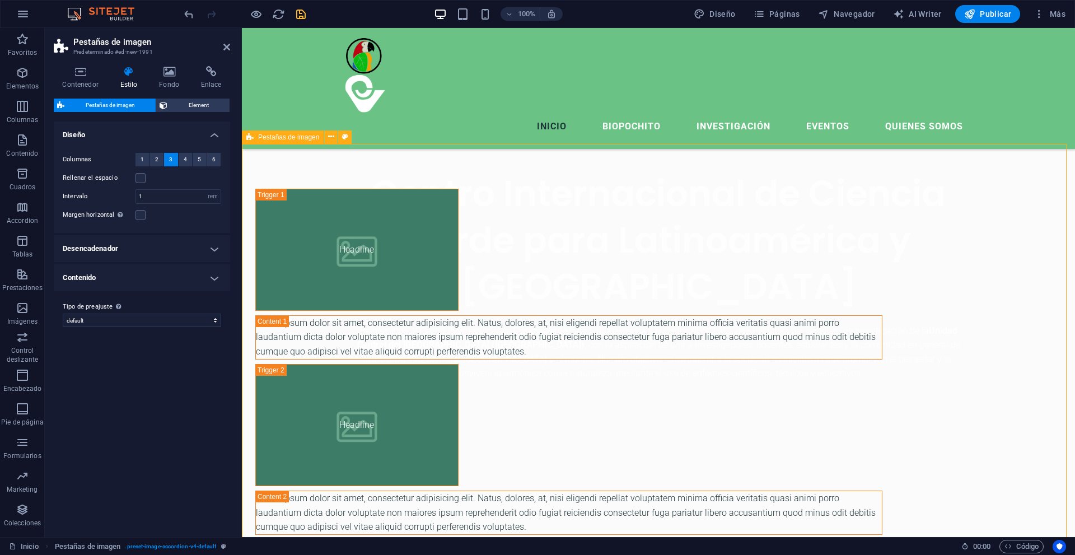
click at [279, 178] on div "Headline Lorem ipsum dolor sit amet, consectetur adipisicing elit. Natus, dolor…" at bounding box center [658, 450] width 833 height 612
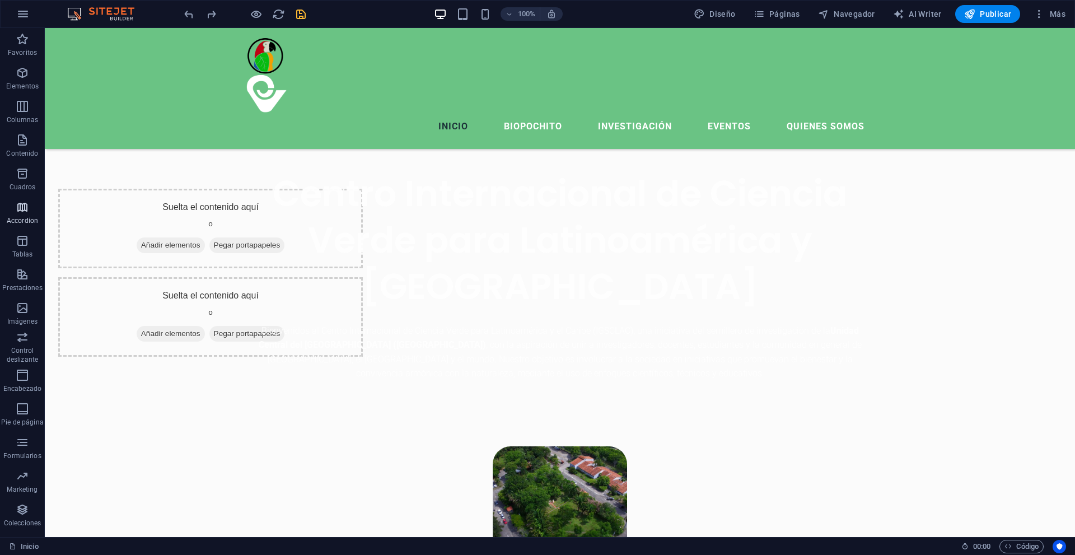
click at [20, 216] on span "Accordion" at bounding box center [22, 213] width 45 height 27
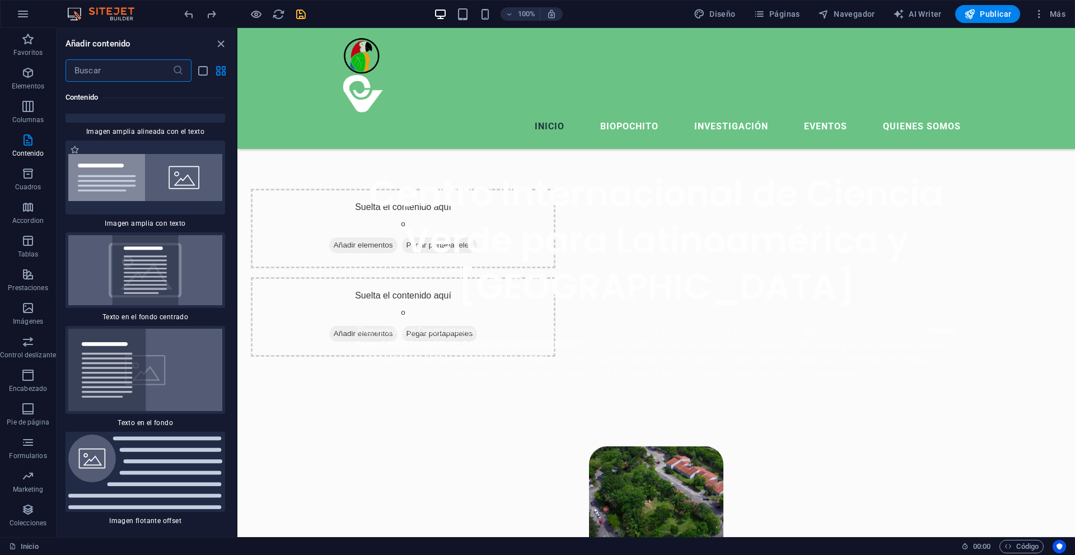
scroll to position [4459, 0]
click at [23, 209] on icon "button" at bounding box center [27, 206] width 13 height 13
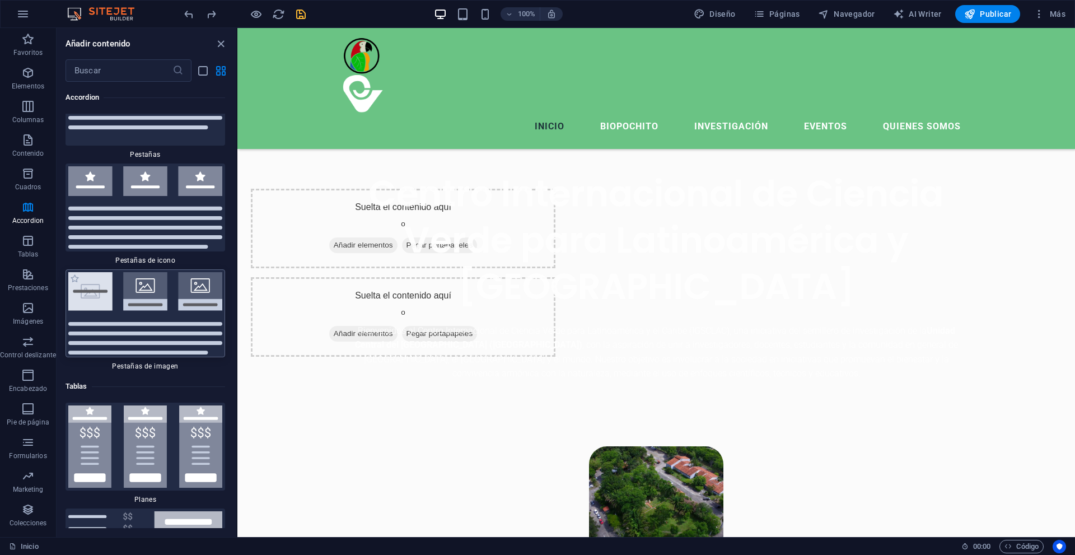
scroll to position [7181, 0]
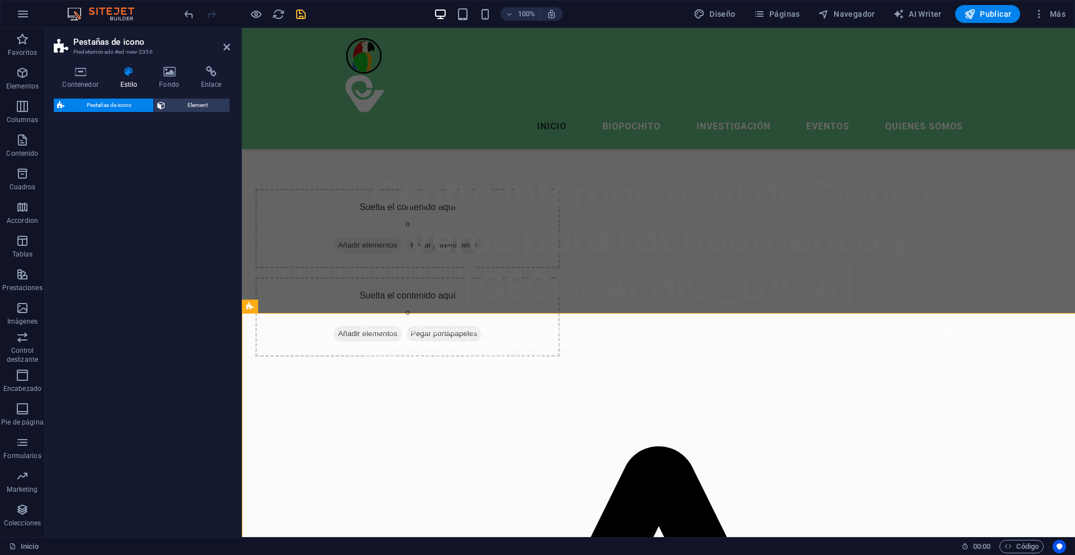
select select "rem"
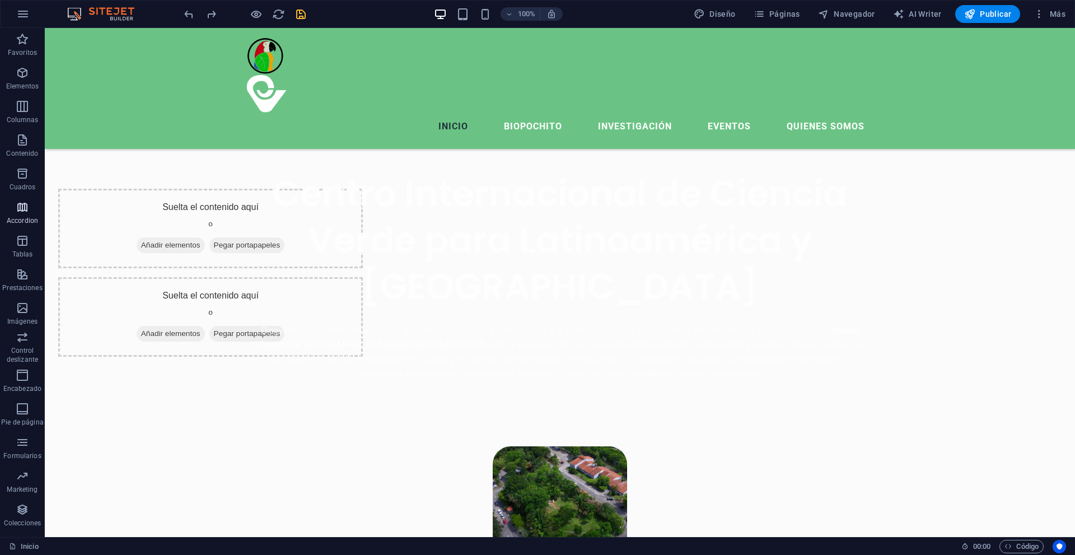
click at [26, 216] on p "Accordion" at bounding box center [22, 220] width 31 height 9
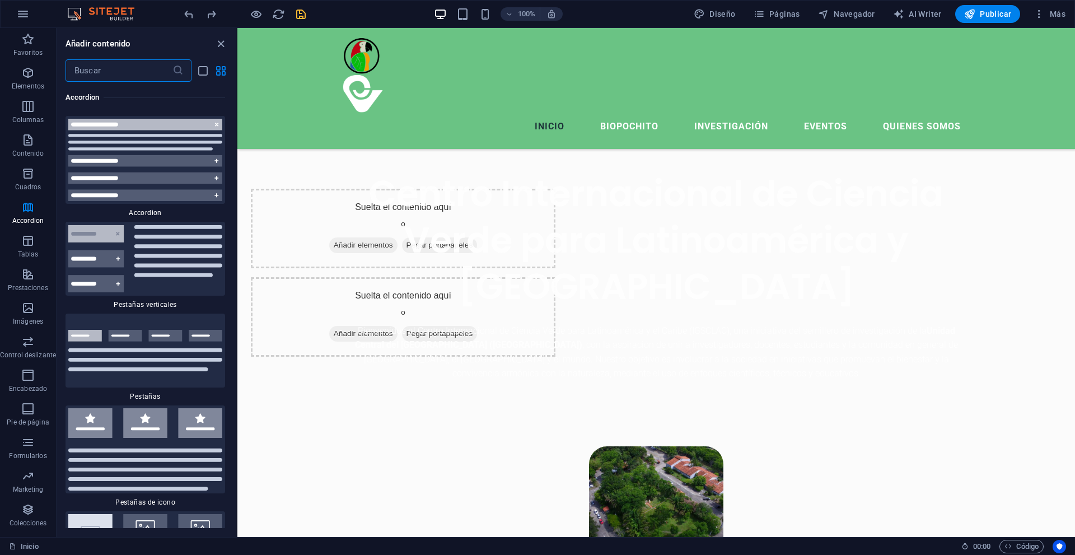
scroll to position [7069, 0]
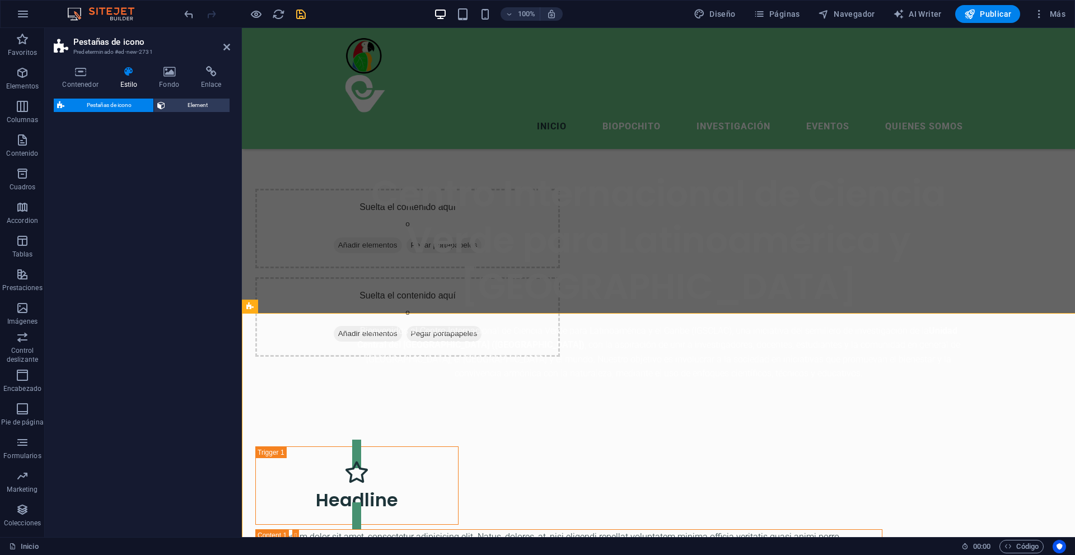
select select "rem"
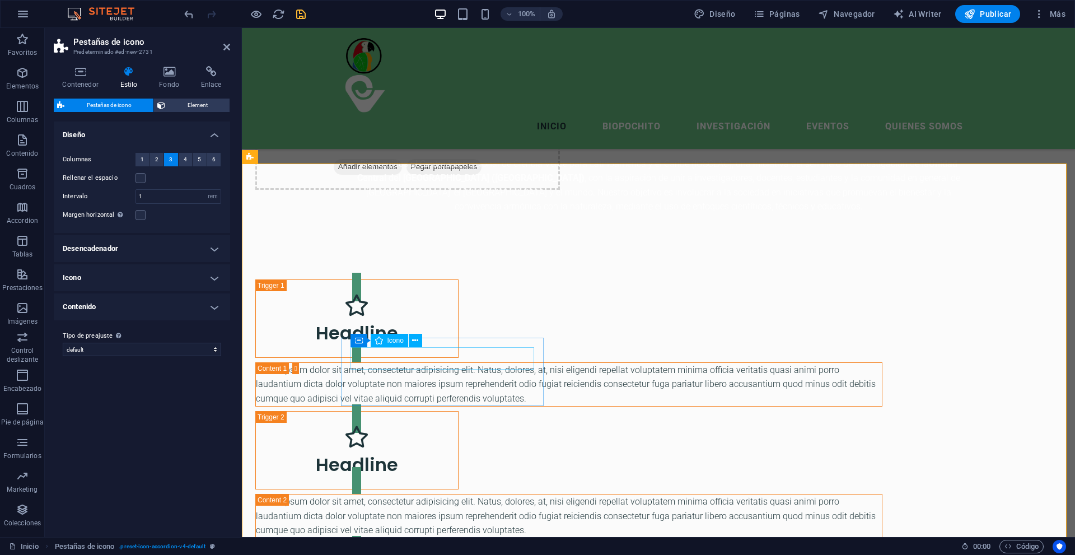
scroll to position [636, 0]
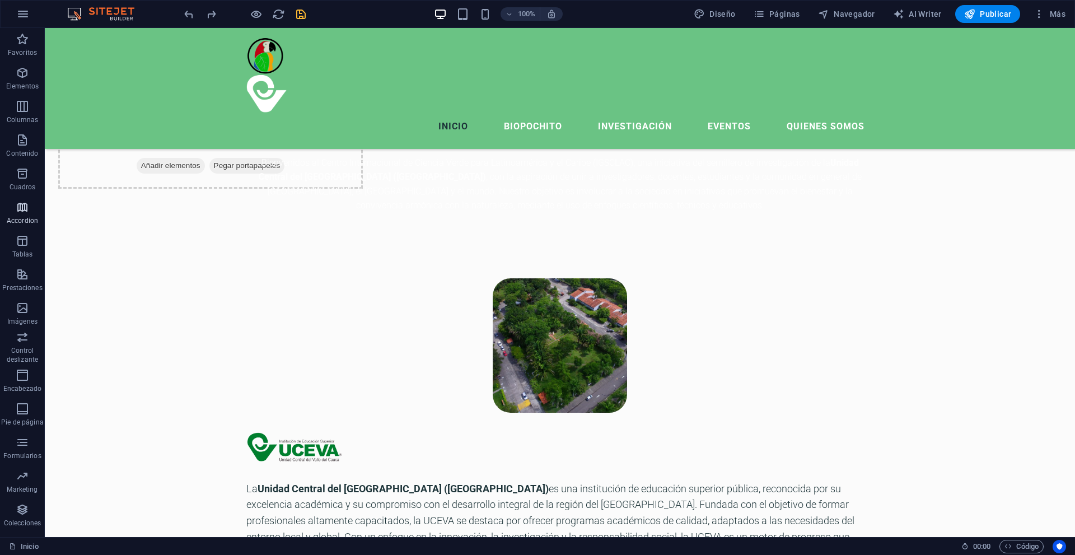
click at [22, 212] on icon "button" at bounding box center [22, 206] width 13 height 13
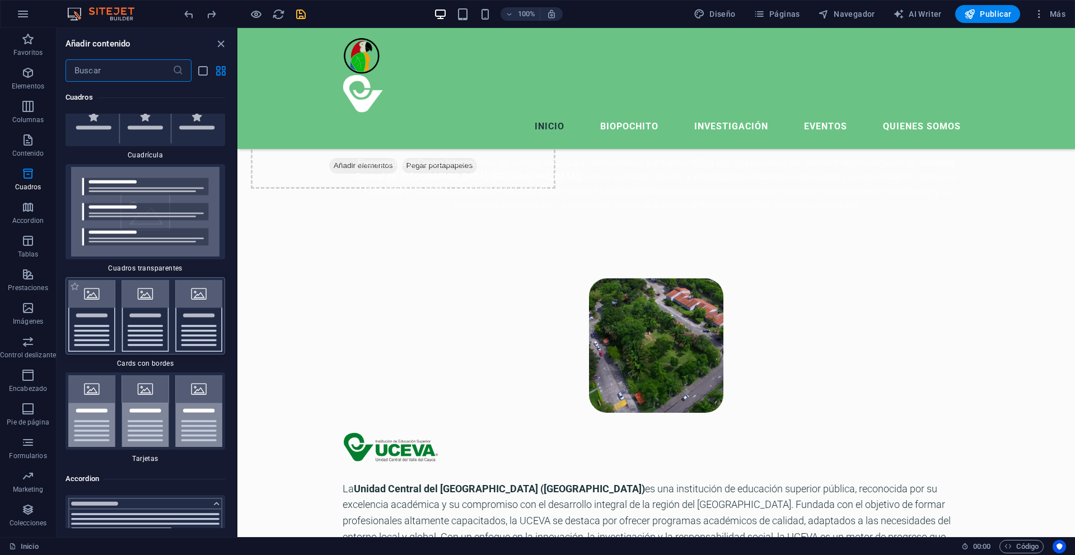
scroll to position [6565, 0]
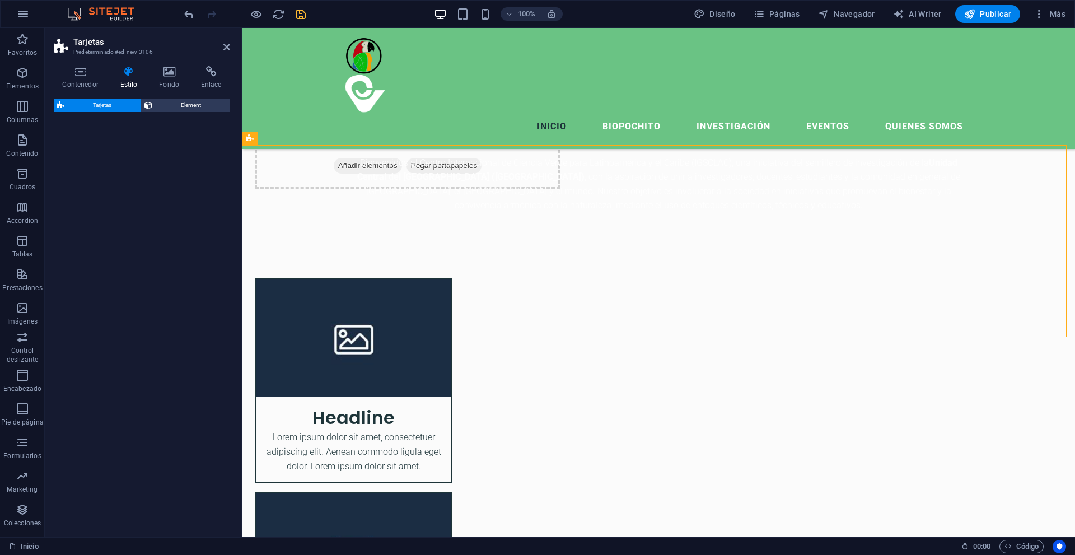
select select "rem"
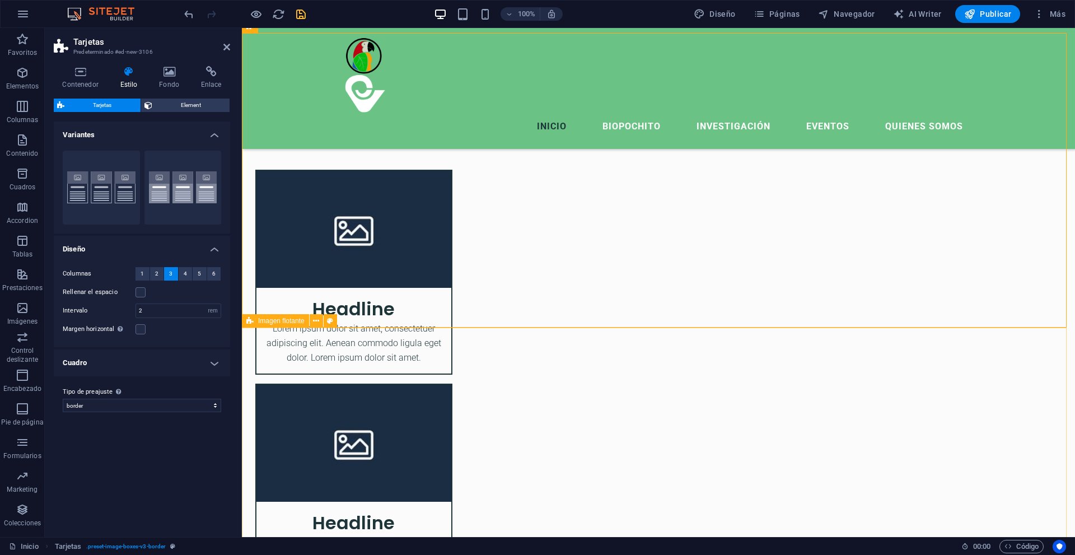
scroll to position [748, 0]
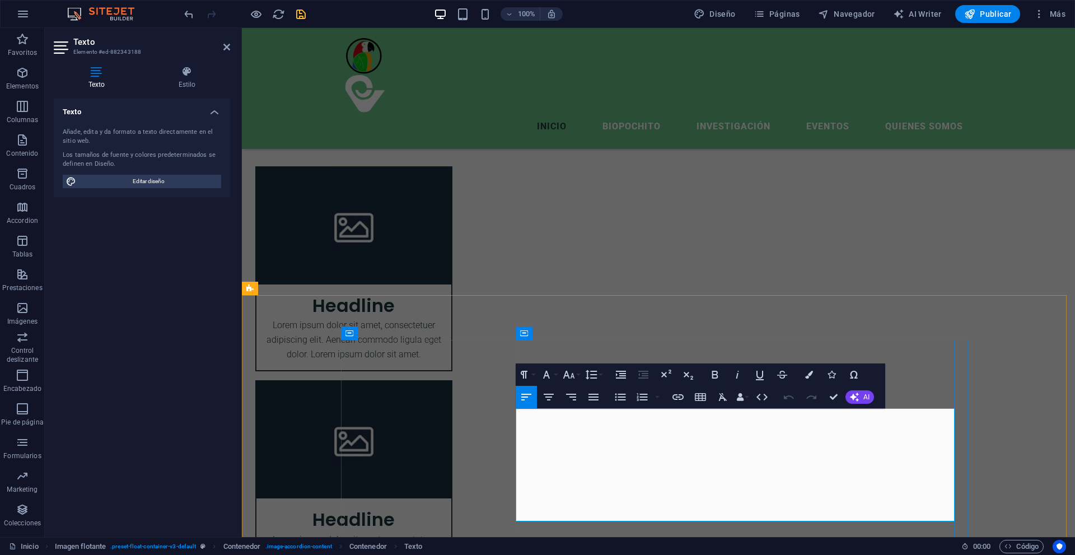
scroll to position [972, 0]
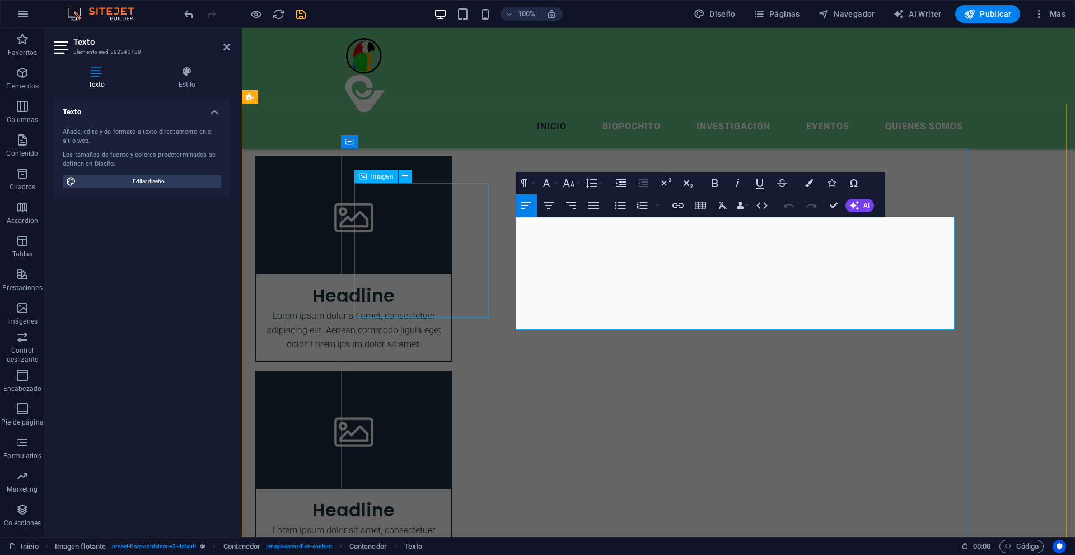
drag, startPoint x: 721, startPoint y: 317, endPoint x: 485, endPoint y: 221, distance: 255.0
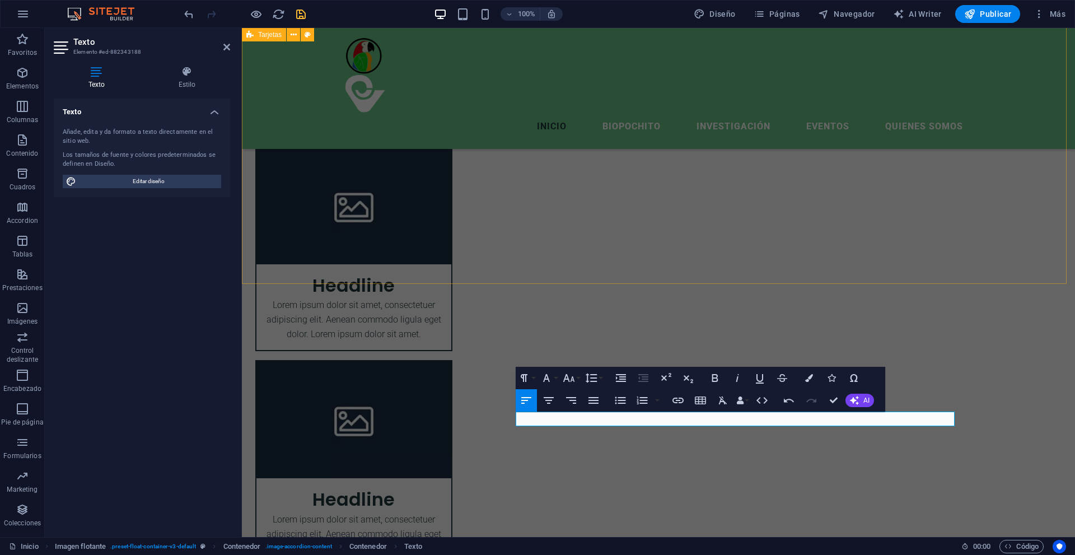
scroll to position [762, 0]
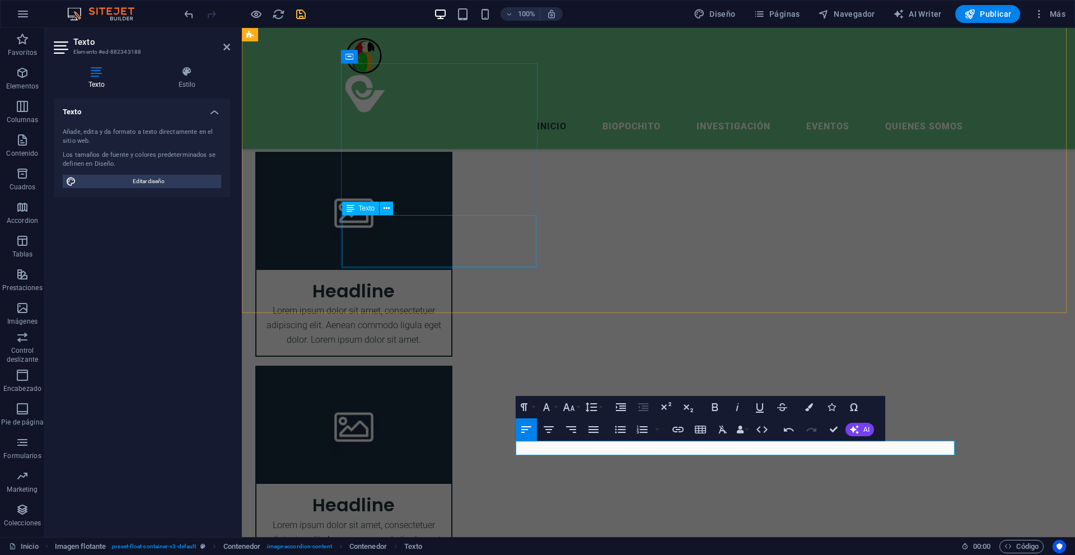
click at [444, 304] on div "Lorem ipsum dolor sit amet, consectetuer adipiscing elit. Aenean commodo ligula…" at bounding box center [353, 330] width 195 height 52
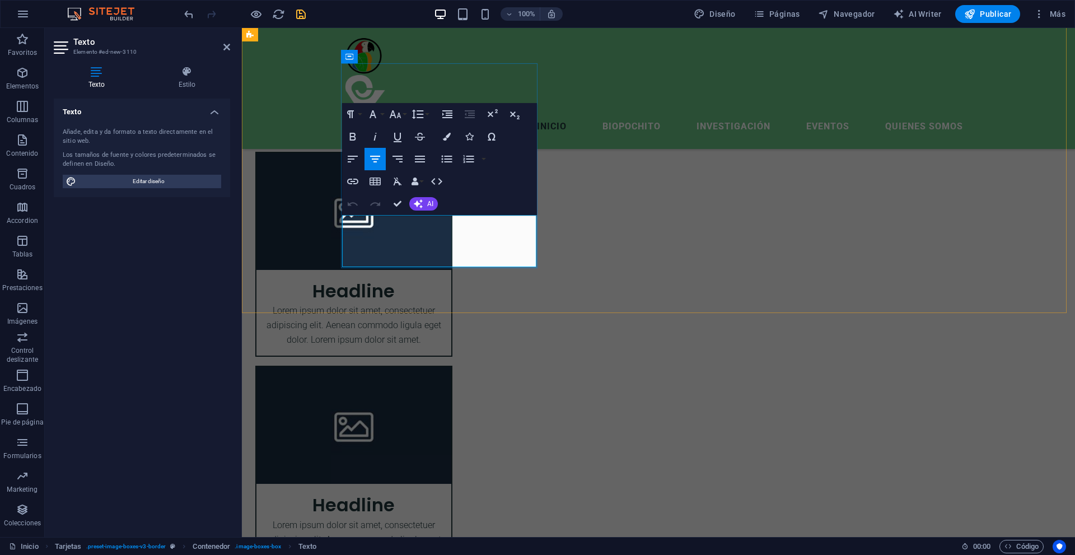
click at [442, 304] on p "Lorem ipsum dolor sit amet, consectetuer adipiscing elit. Aenean commodo ligula…" at bounding box center [353, 325] width 177 height 43
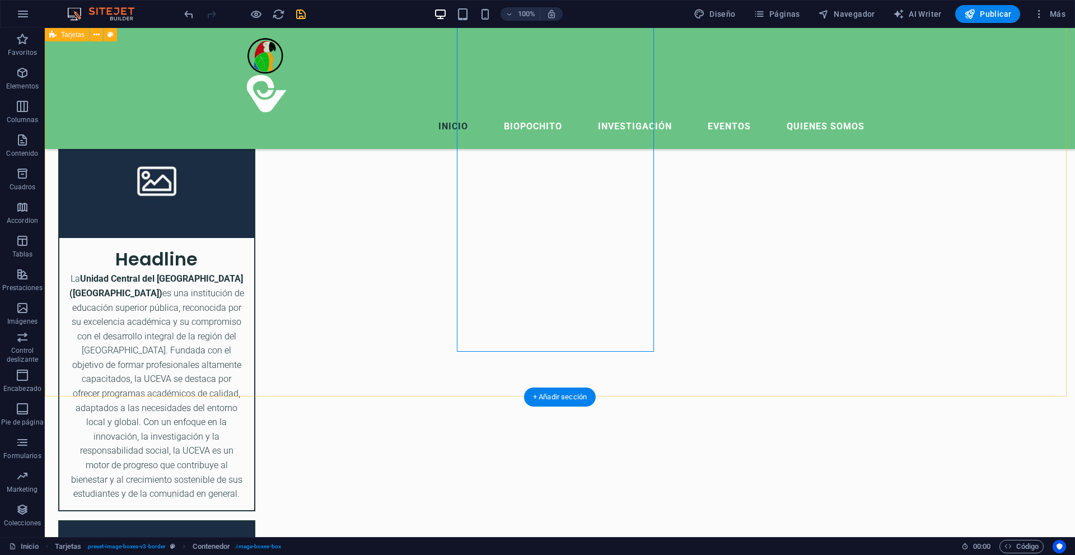
scroll to position [706, 0]
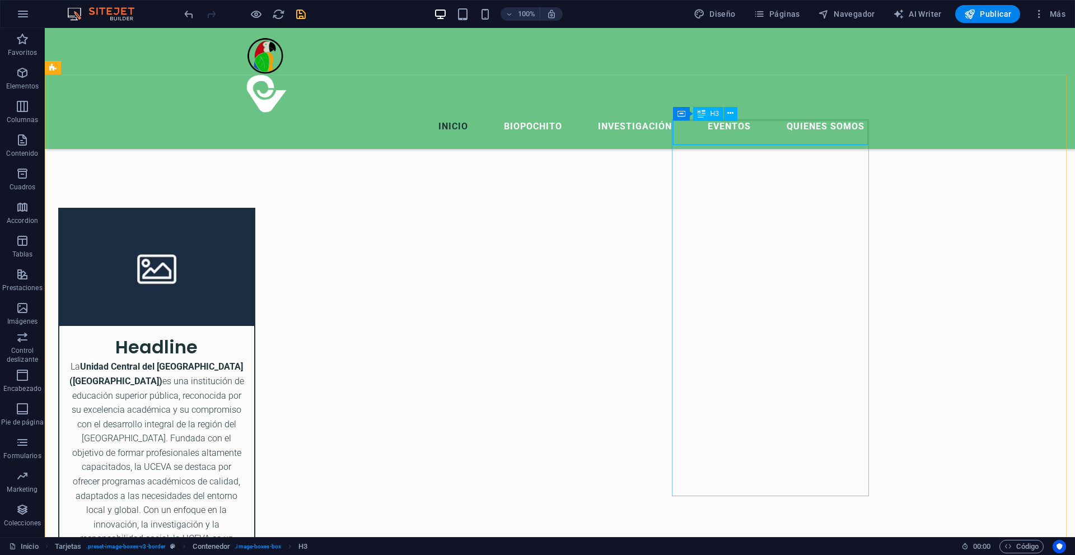
click at [679, 116] on icon at bounding box center [680, 112] width 8 height 13
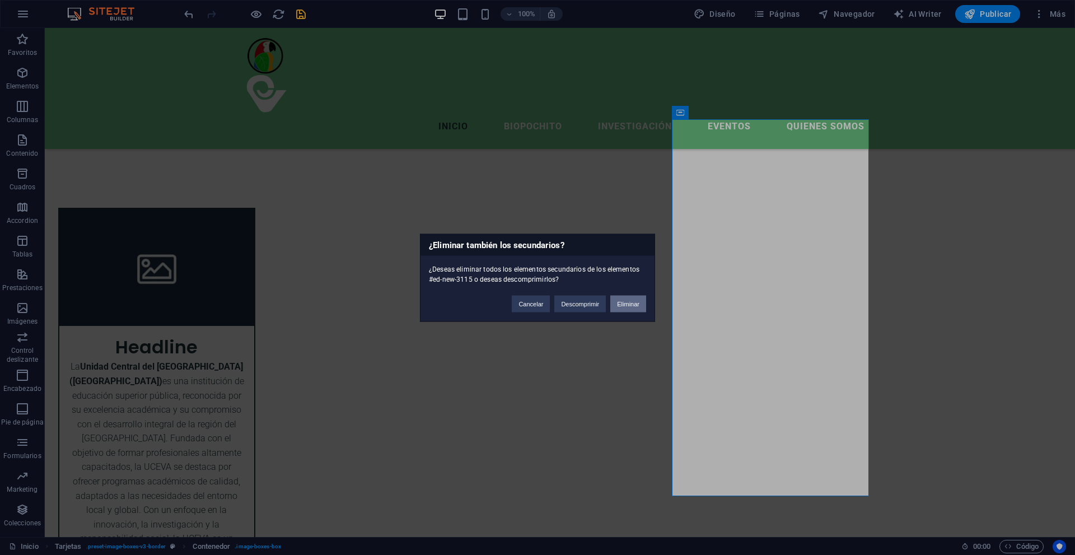
click at [618, 299] on button "Eliminar" at bounding box center [628, 303] width 36 height 17
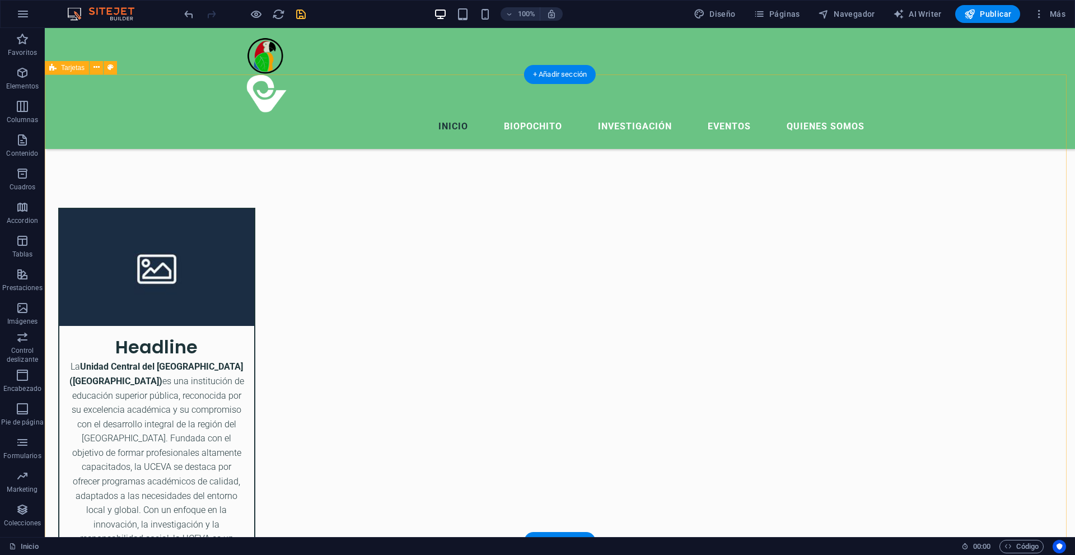
click at [718, 165] on div "Headline La Unidad Central del [GEOGRAPHIC_DATA] ([GEOGRAPHIC_DATA]) es una ins…" at bounding box center [560, 511] width 1030 height 696
click at [254, 209] on figure at bounding box center [156, 267] width 195 height 117
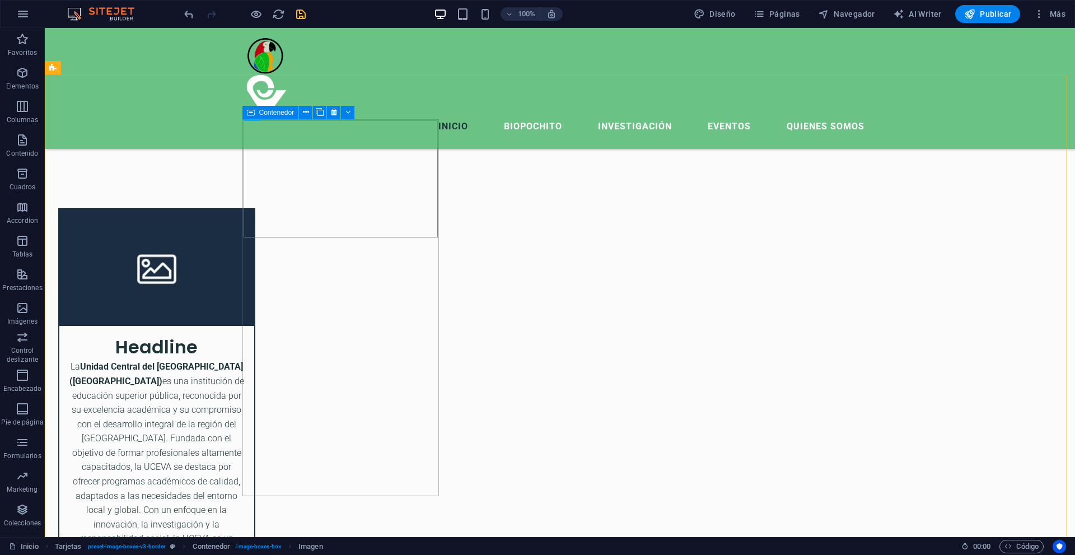
click at [253, 115] on icon at bounding box center [251, 112] width 8 height 13
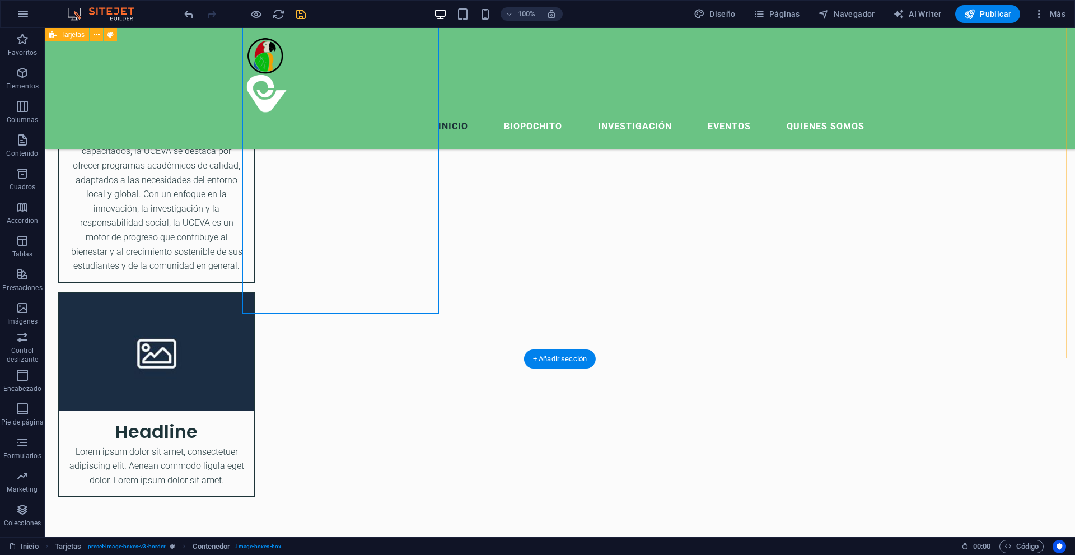
scroll to position [1042, 0]
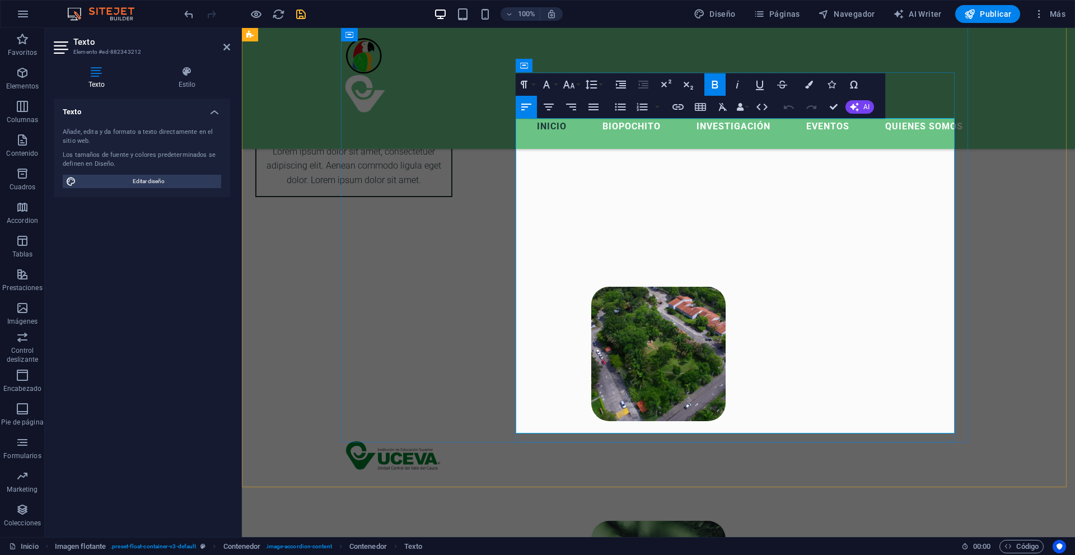
scroll to position [1266, 0]
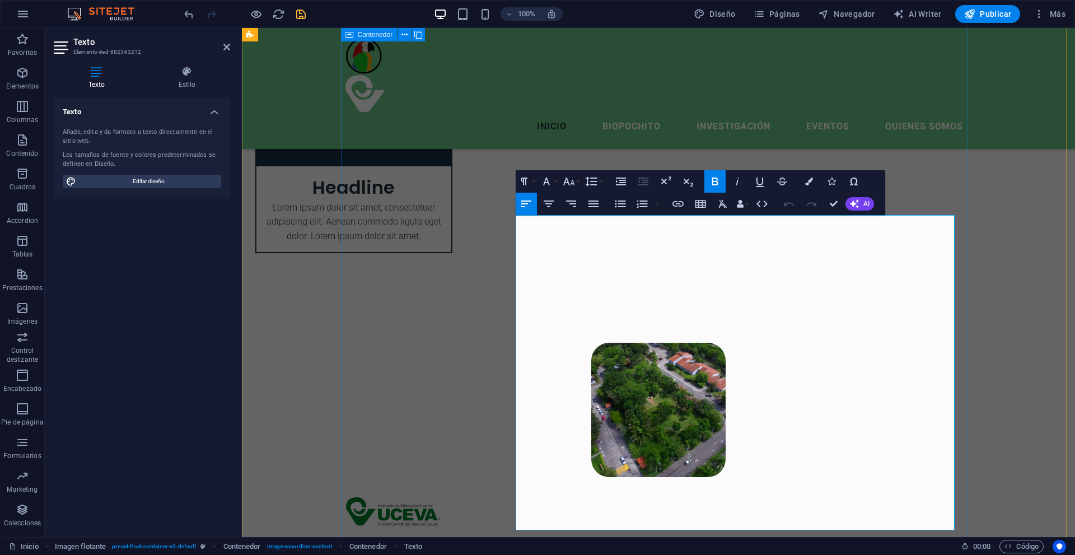
drag, startPoint x: 881, startPoint y: 302, endPoint x: 507, endPoint y: 227, distance: 382.0
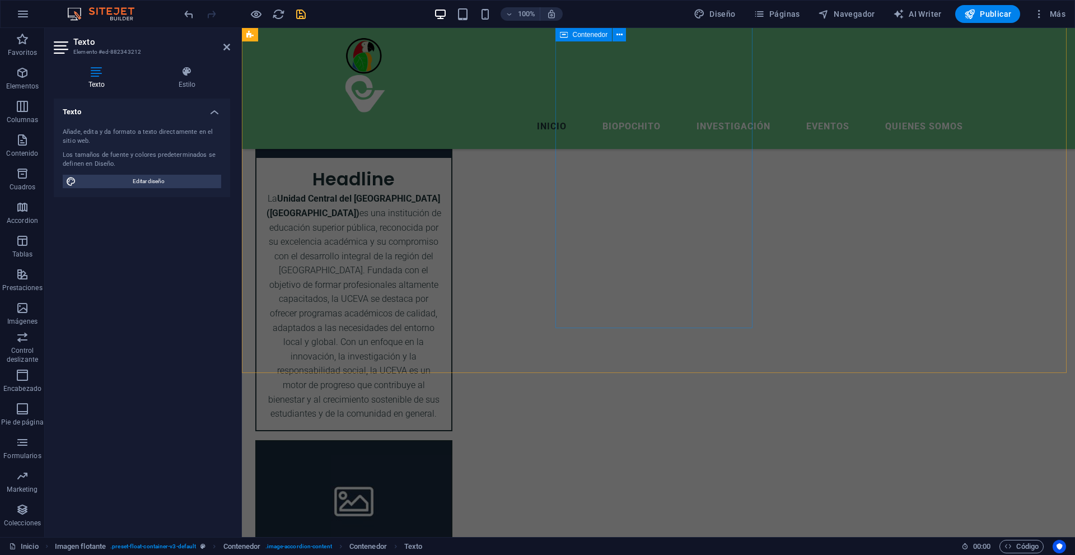
click at [452, 440] on div "Headline Lorem ipsum dolor sit amet, consectetuer adipiscing elit. Aenean commo…" at bounding box center [353, 543] width 197 height 206
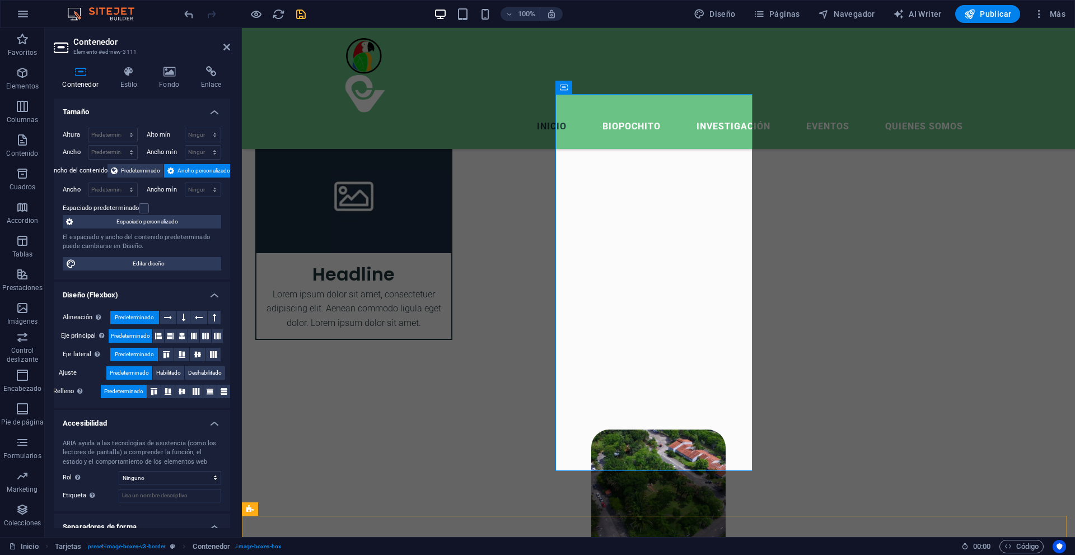
scroll to position [731, 0]
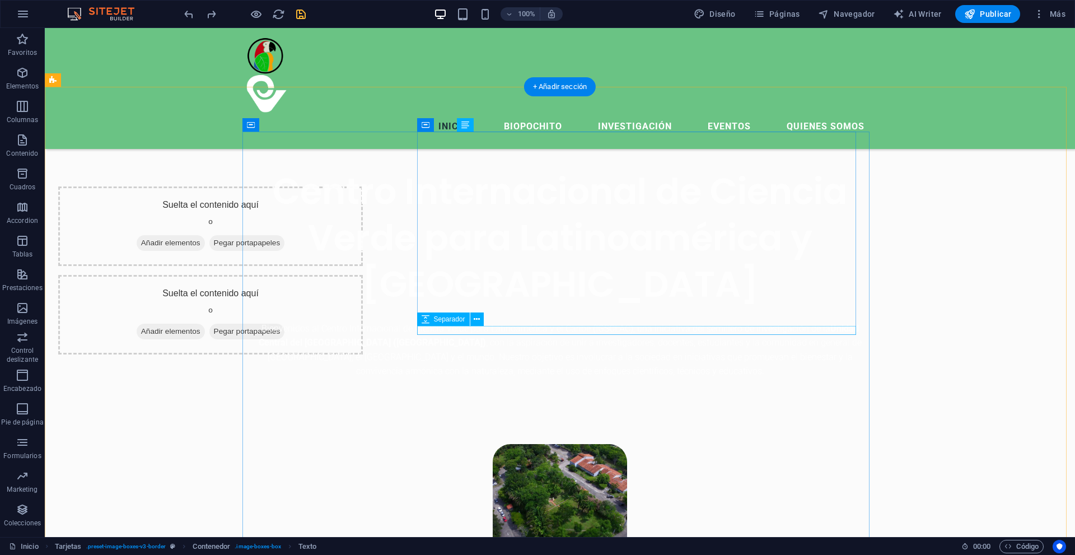
scroll to position [451, 0]
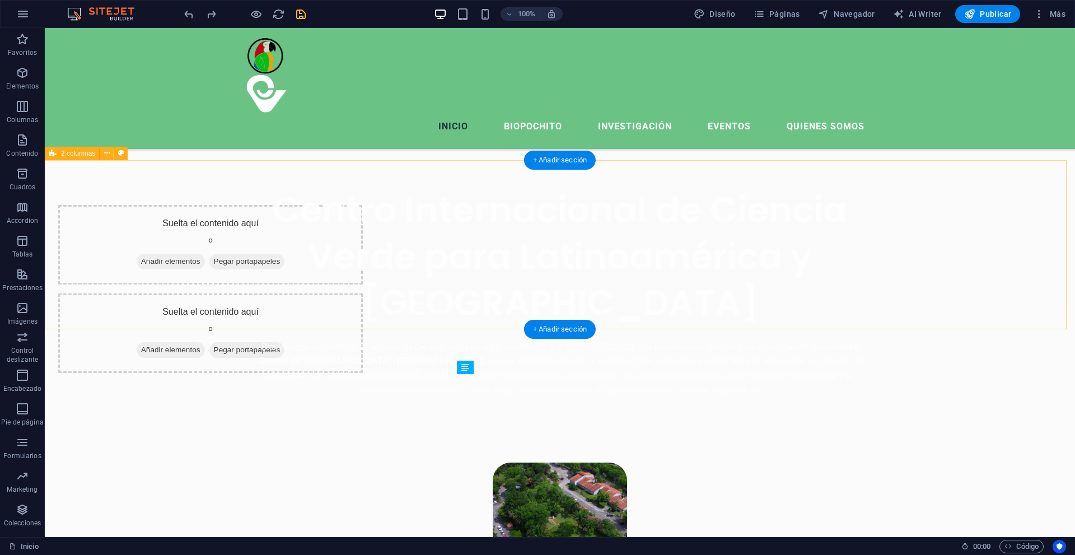
click at [174, 232] on div "Suelta el contenido aquí o Añadir elementos Pegar portapapeles Suelta el conten…" at bounding box center [560, 289] width 1030 height 258
click at [152, 181] on div "Suelta el contenido aquí o Añadir elementos Pegar portapapeles Suelta el conten…" at bounding box center [560, 289] width 1030 height 258
click at [87, 155] on span "2 columnas" at bounding box center [78, 153] width 34 height 7
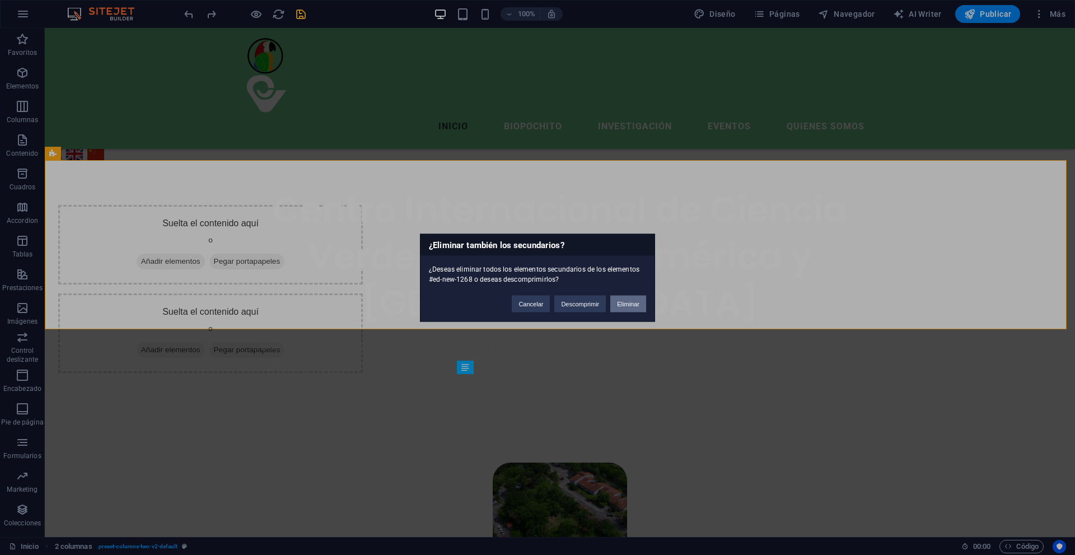
click at [631, 306] on button "Eliminar" at bounding box center [628, 303] width 36 height 17
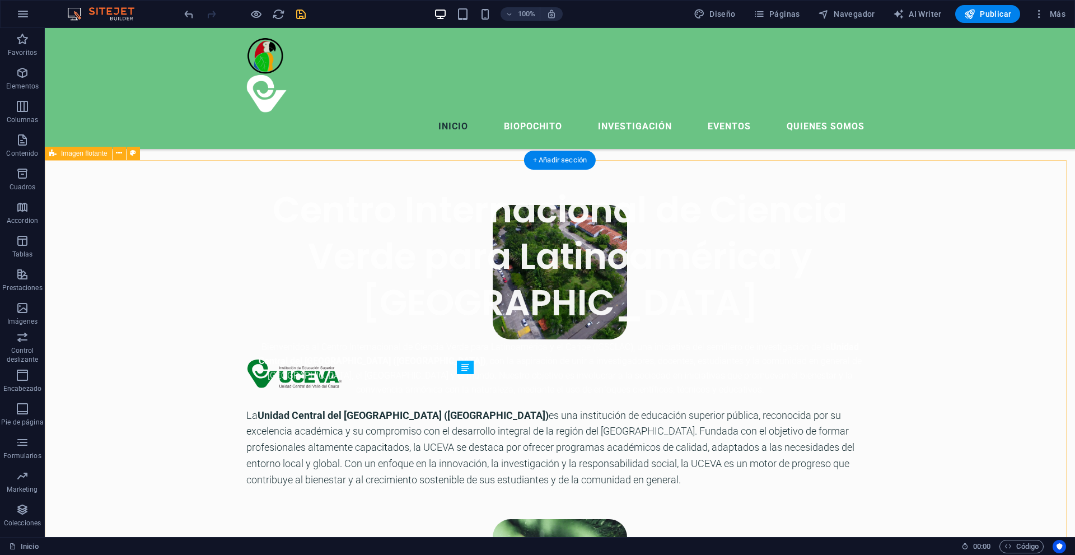
click at [301, 10] on icon "save" at bounding box center [301, 14] width 13 height 13
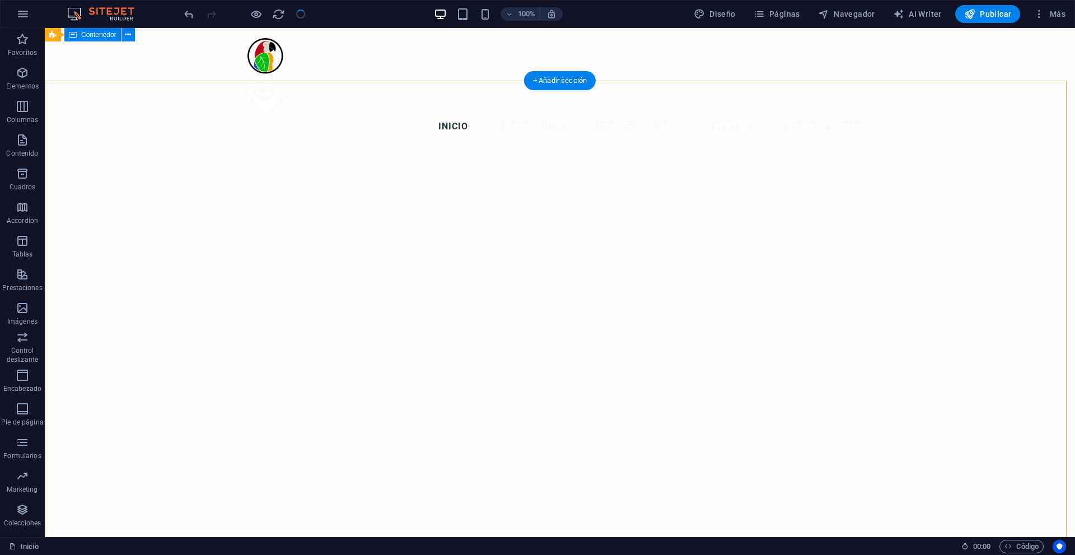
scroll to position [0, 0]
click at [984, 10] on span "Publicar" at bounding box center [988, 13] width 48 height 11
